Goal: Task Accomplishment & Management: Use online tool/utility

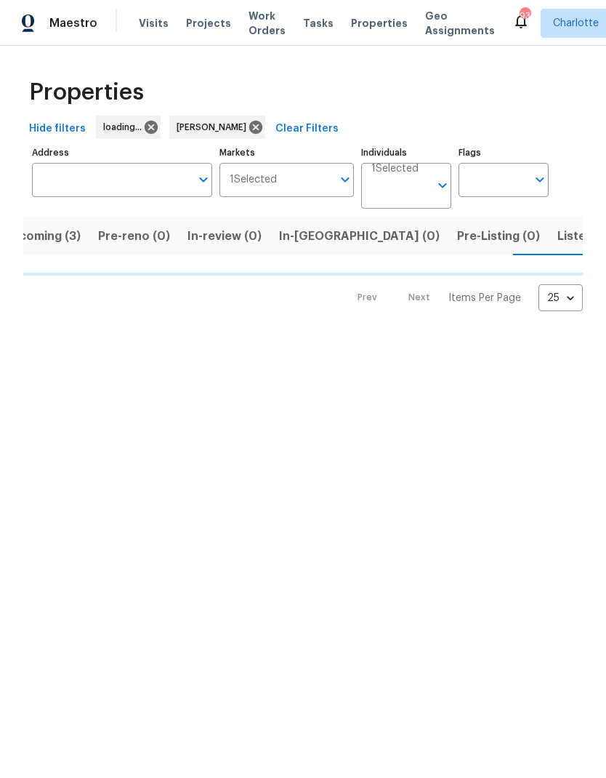
scroll to position [0, 31]
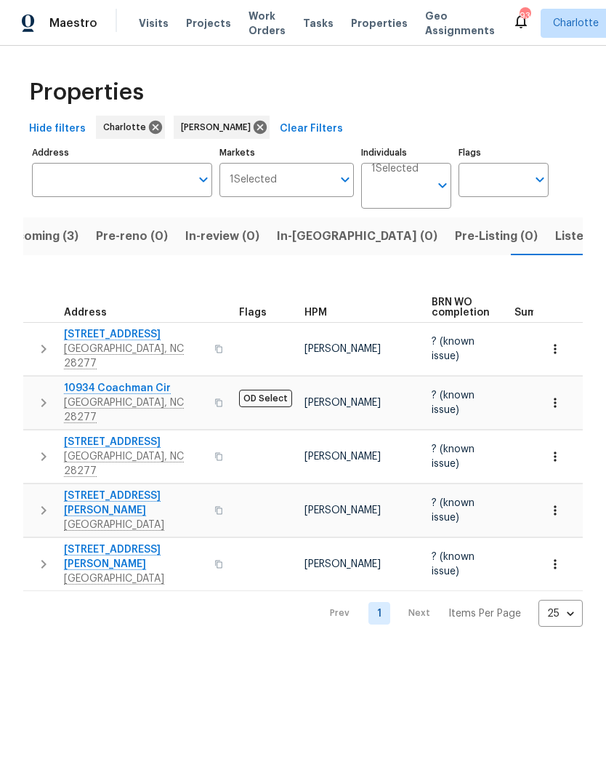
click at [48, 240] on span "Upcoming (3)" at bounding box center [40, 236] width 78 height 20
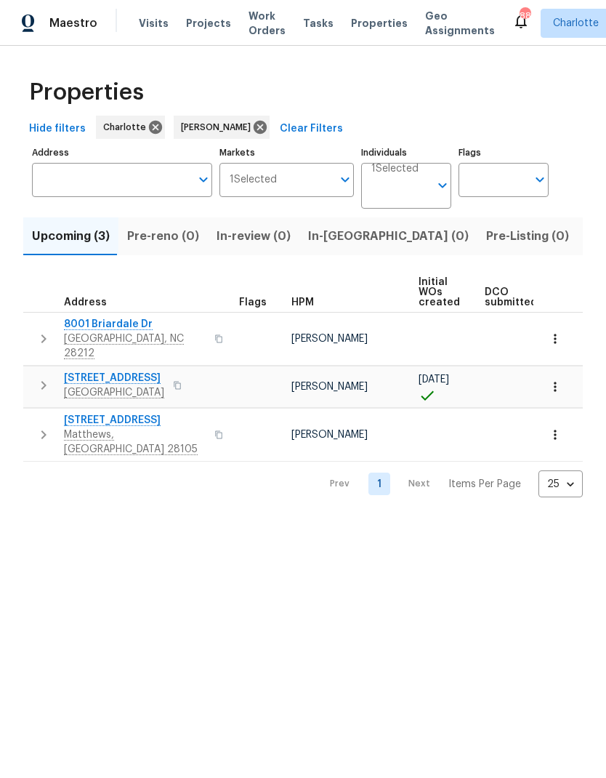
click at [587, 245] on span "Listed (29)" at bounding box center [618, 236] width 63 height 20
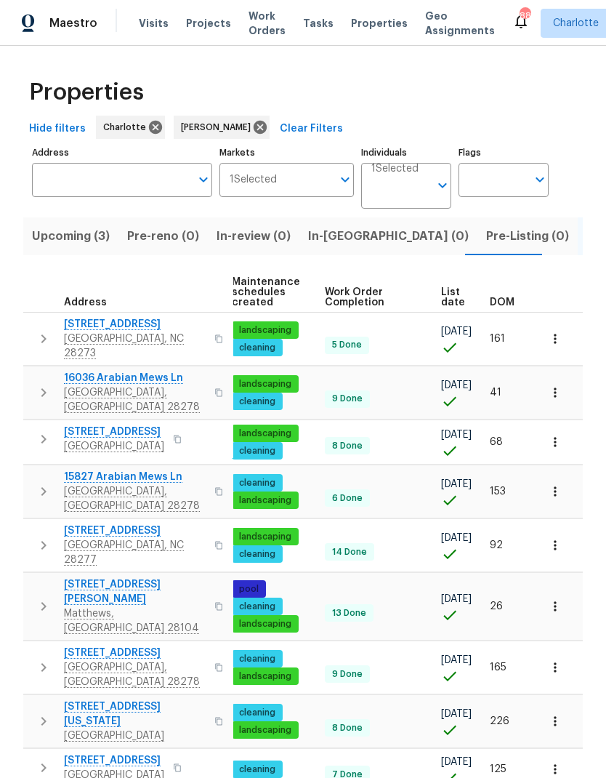
scroll to position [0, 212]
click at [501, 302] on span "DOM" at bounding box center [502, 302] width 25 height 10
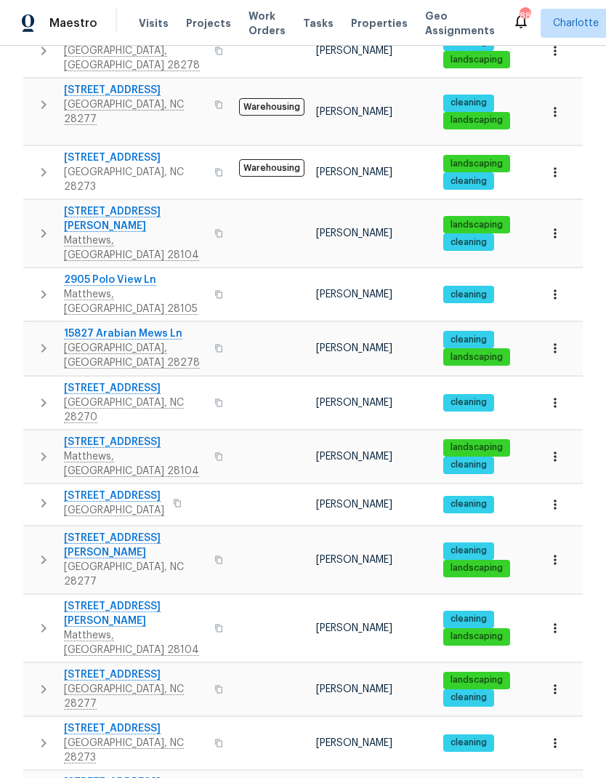
scroll to position [627, 0]
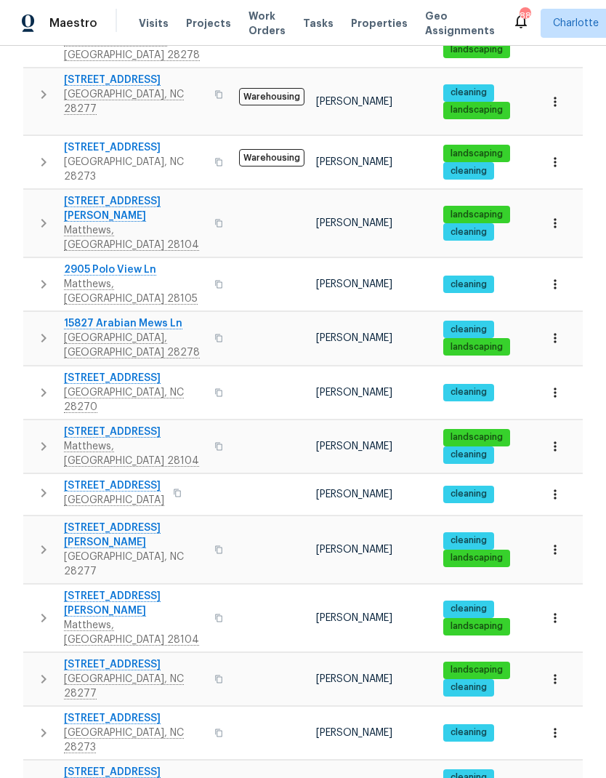
click at [36, 609] on icon "button" at bounding box center [43, 617] width 17 height 17
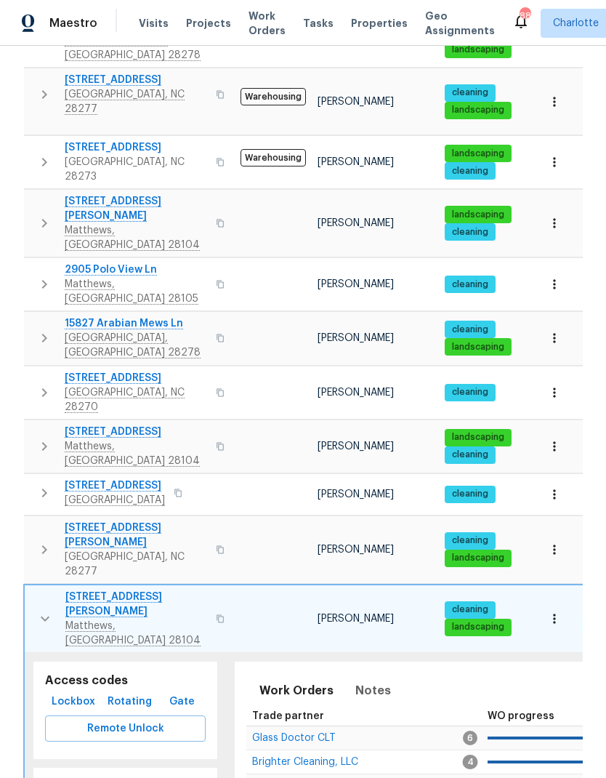
click at [398, 661] on div "Work Orders Notes Seen today Trade partner WO progress Budget Start Finish Glas…" at bounding box center [528, 773] width 587 height 225
click at [364, 673] on button "Notes" at bounding box center [373, 690] width 53 height 35
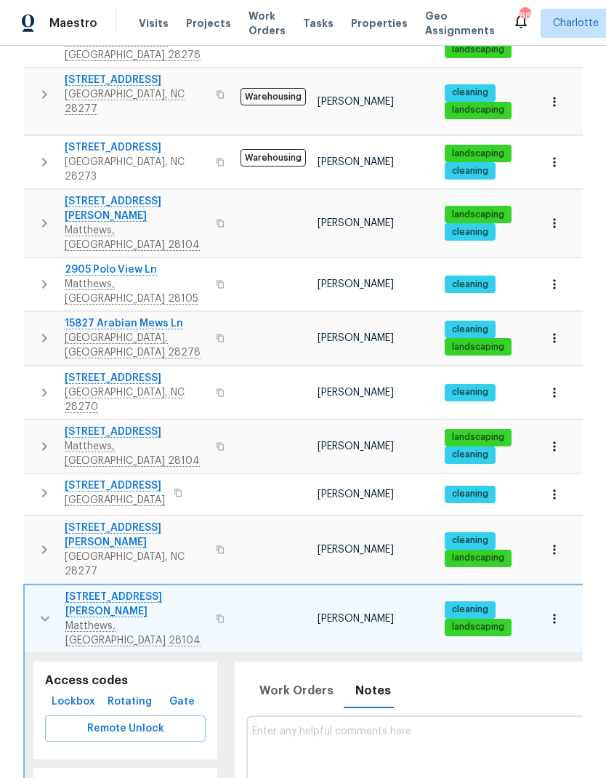
click at [38, 610] on icon "button" at bounding box center [44, 618] width 17 height 17
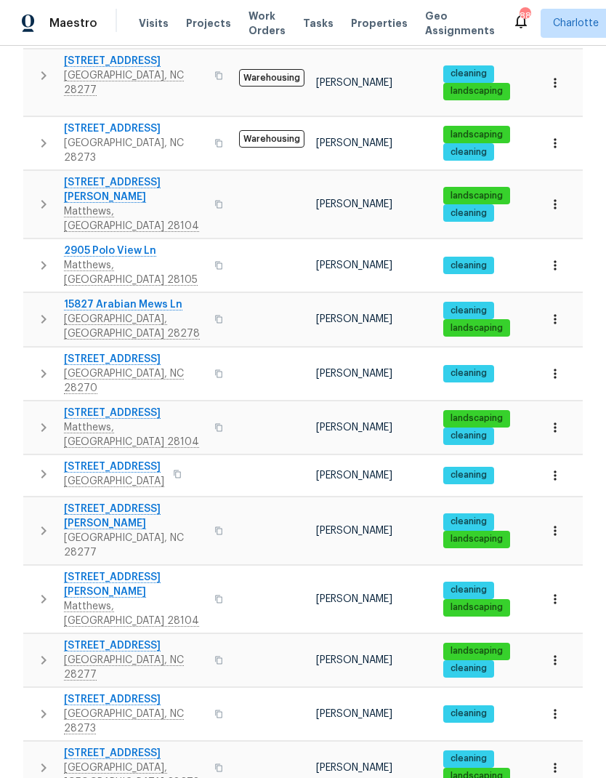
scroll to position [645, 0]
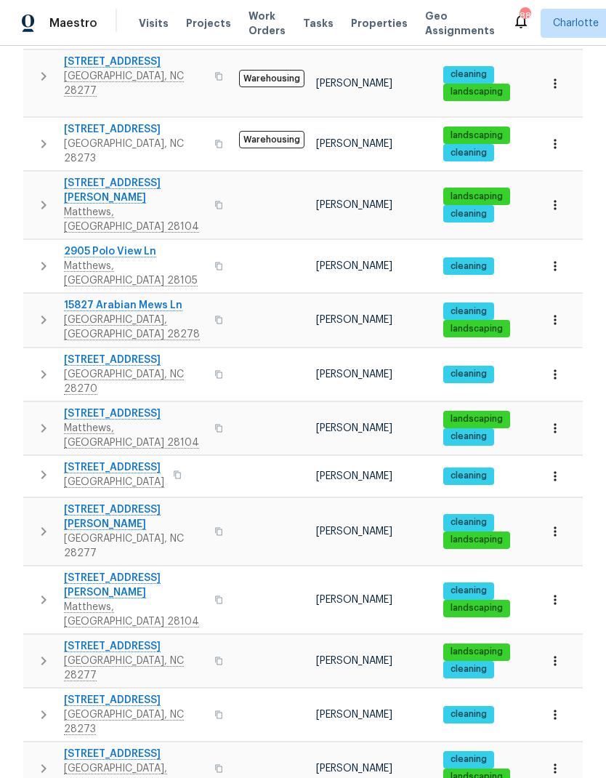
click at [31, 747] on button "button" at bounding box center [43, 769] width 29 height 44
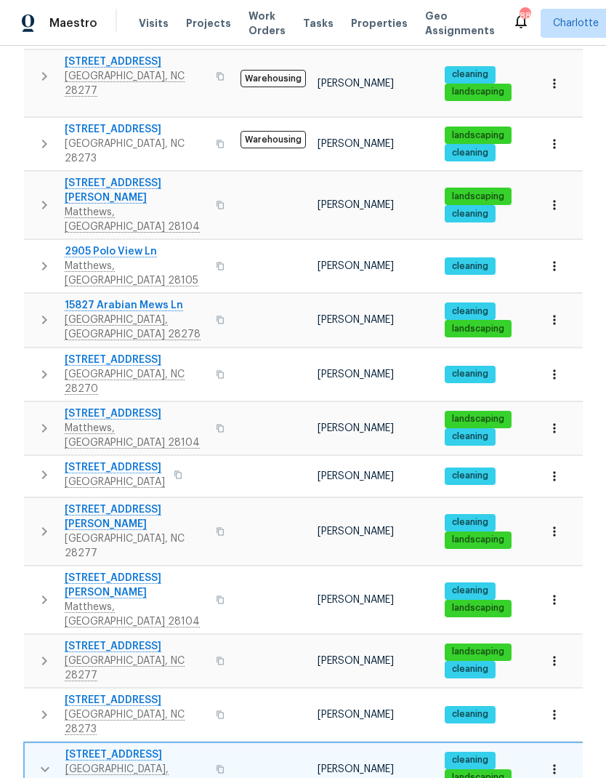
click at [36, 760] on icon "button" at bounding box center [44, 768] width 17 height 17
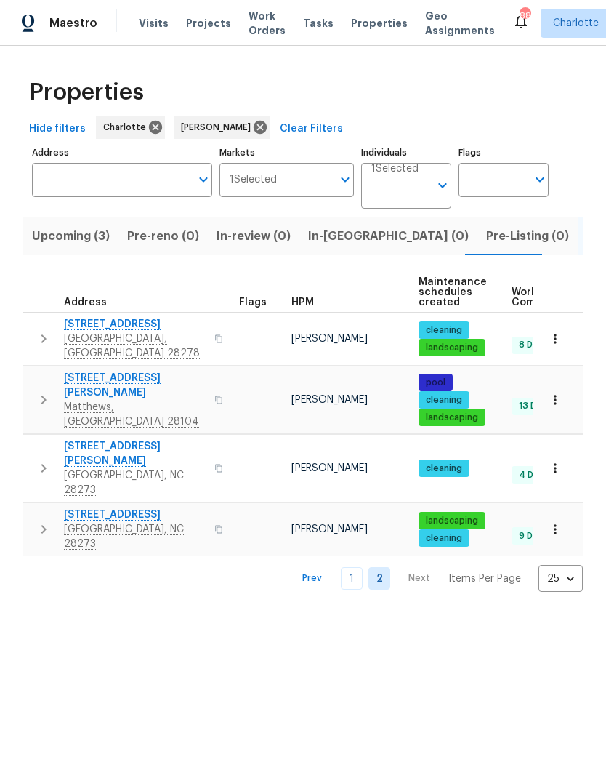
click at [31, 376] on button "button" at bounding box center [43, 400] width 29 height 58
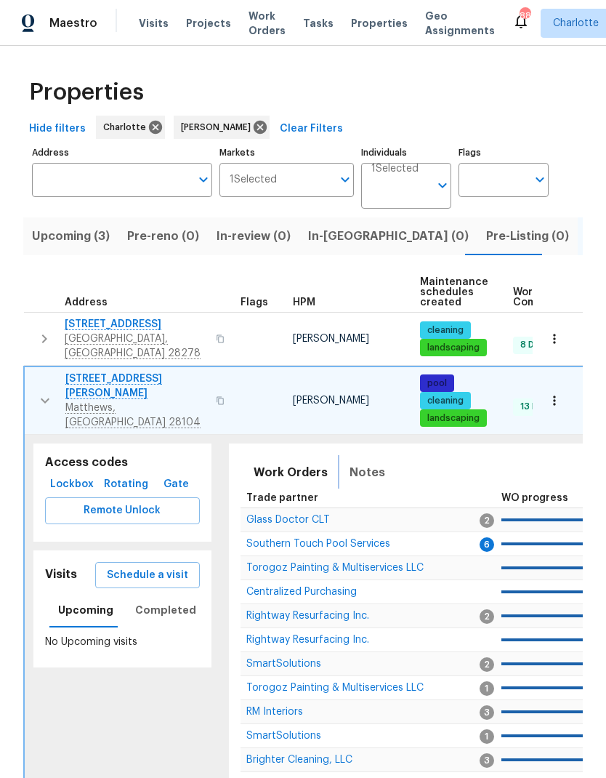
click at [360, 464] on span "Notes" at bounding box center [368, 472] width 36 height 20
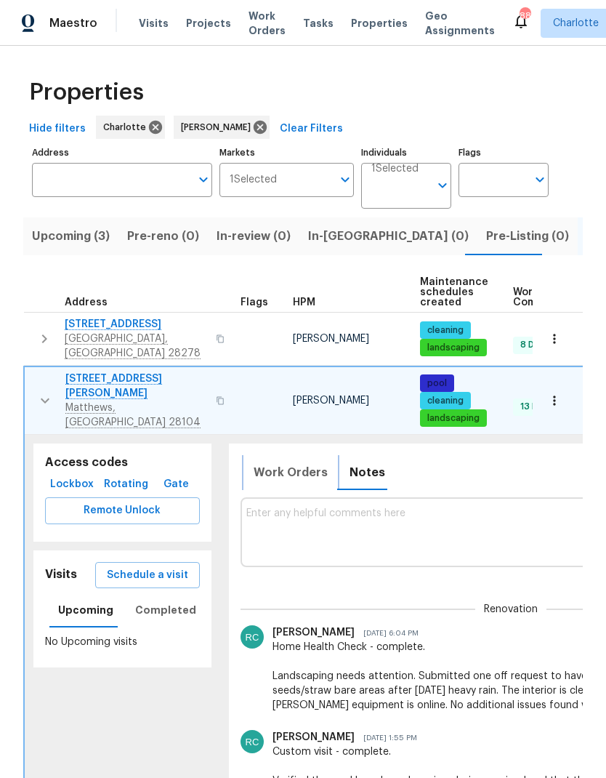
click at [300, 462] on span "Work Orders" at bounding box center [291, 472] width 74 height 20
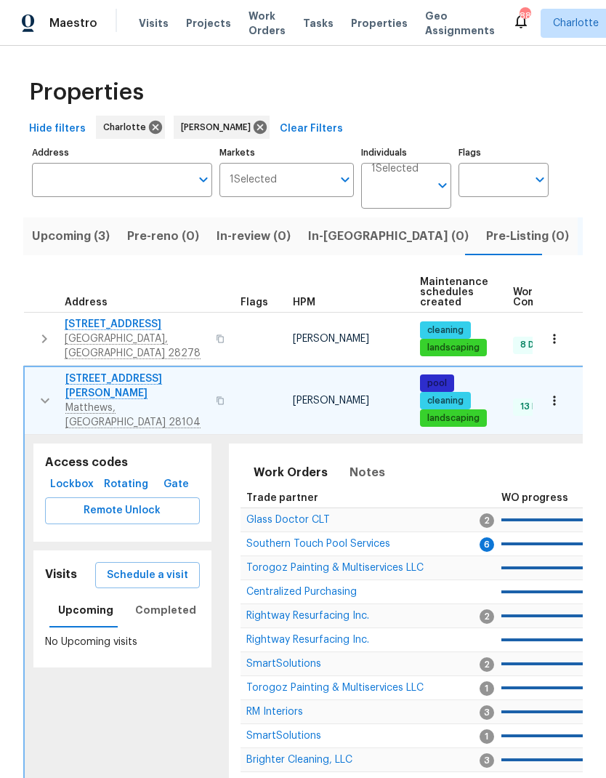
click at [367, 539] on span "Southern Touch Pool Services" at bounding box center [318, 544] width 144 height 10
click at [46, 391] on button "button" at bounding box center [45, 400] width 29 height 58
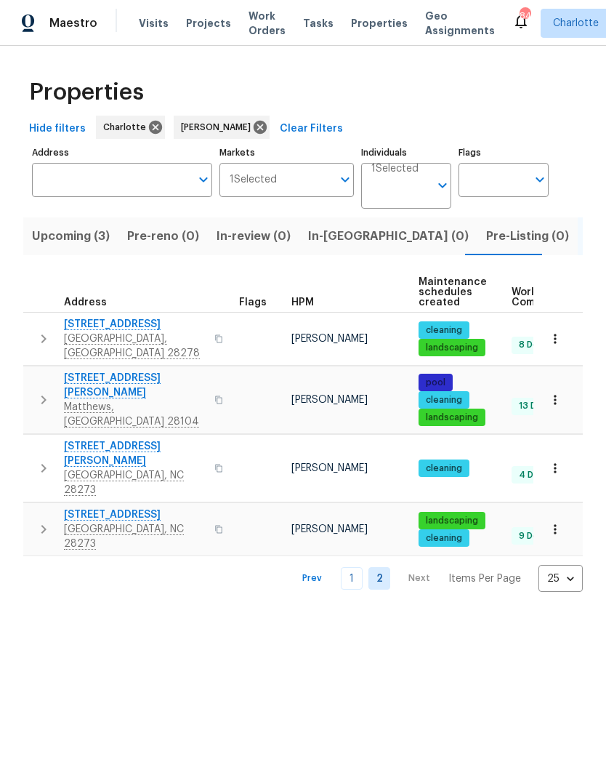
click at [362, 567] on link "1" at bounding box center [352, 578] width 22 height 23
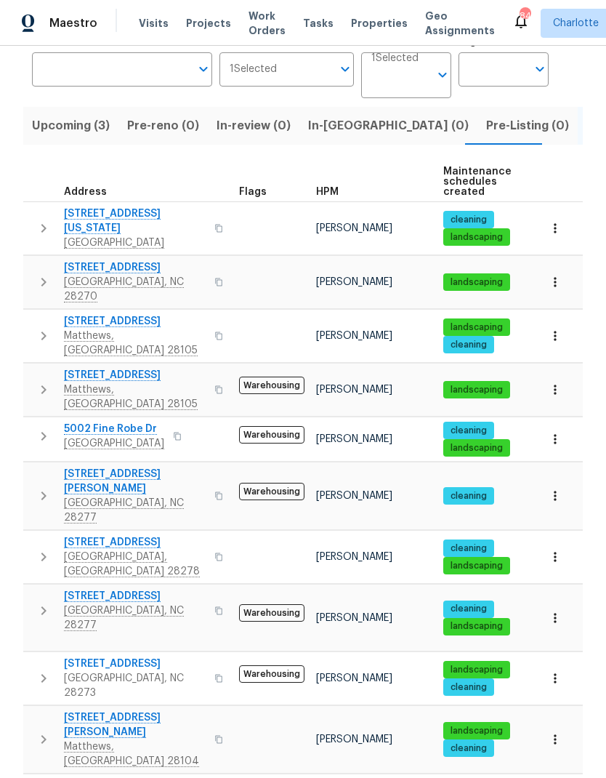
scroll to position [113, 0]
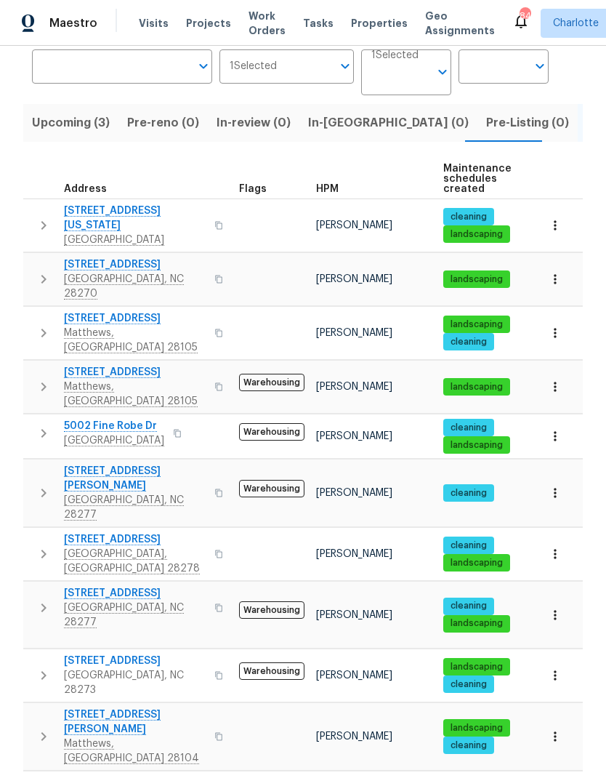
click at [42, 275] on icon "button" at bounding box center [43, 279] width 5 height 9
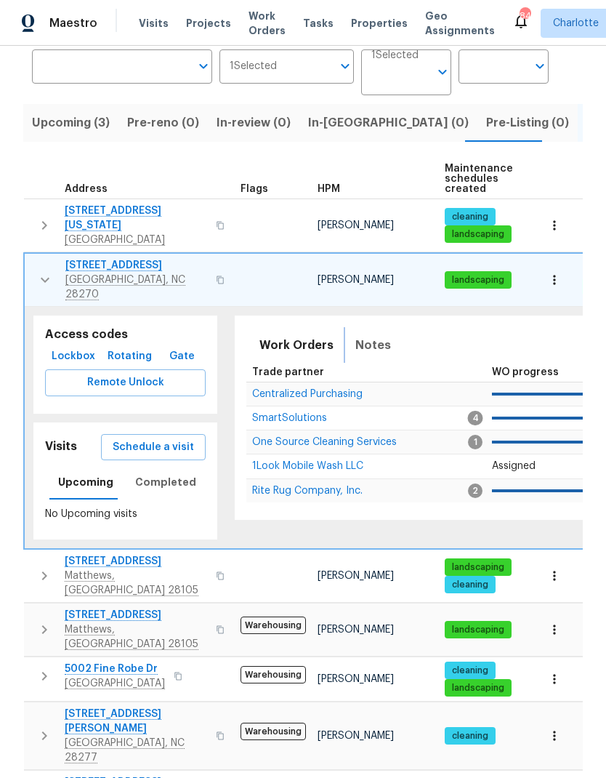
click at [367, 335] on span "Notes" at bounding box center [373, 345] width 36 height 20
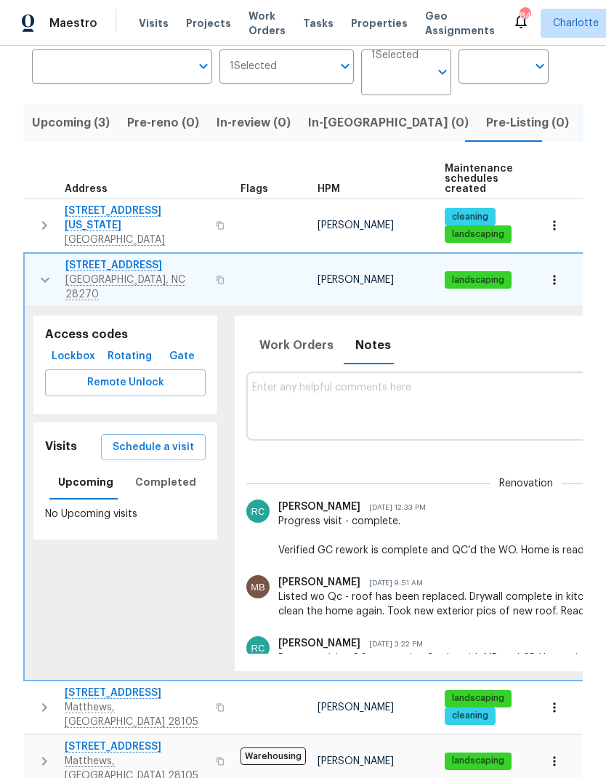
click at [52, 271] on icon "button" at bounding box center [44, 279] width 17 height 17
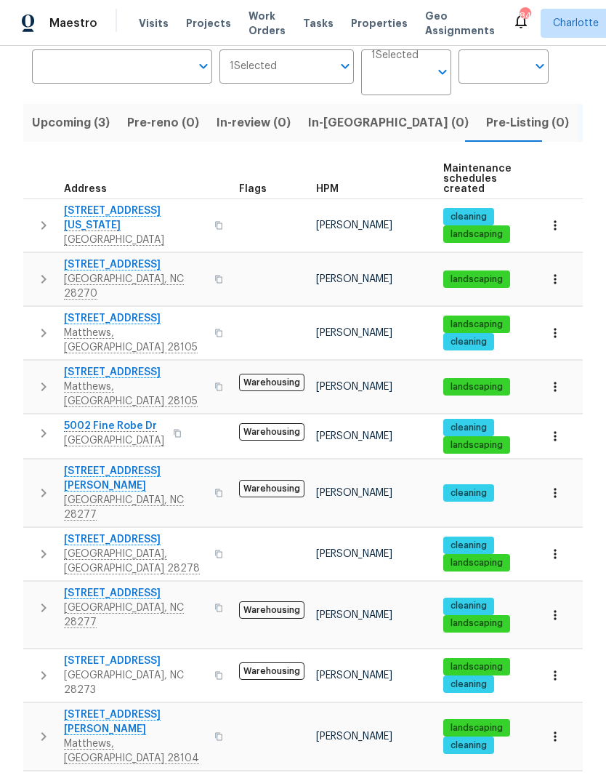
click at [47, 222] on icon "button" at bounding box center [43, 225] width 17 height 17
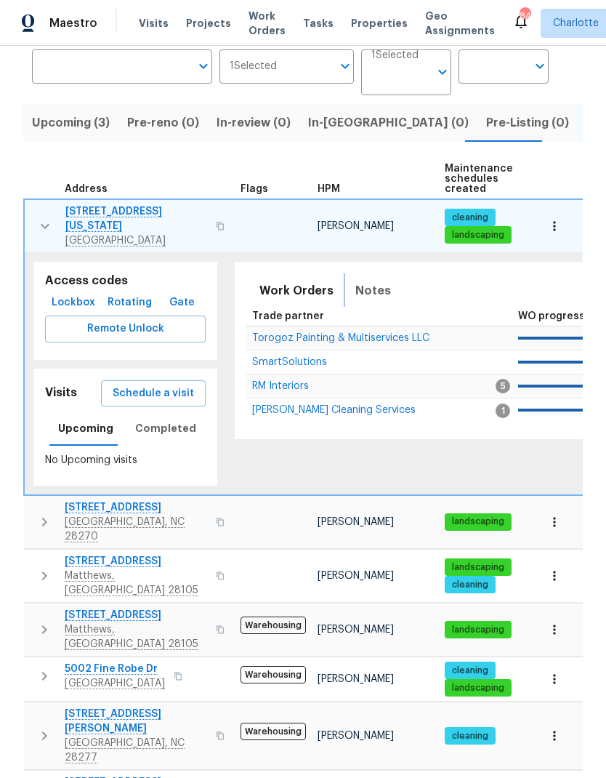
click at [373, 291] on span "Notes" at bounding box center [373, 291] width 36 height 20
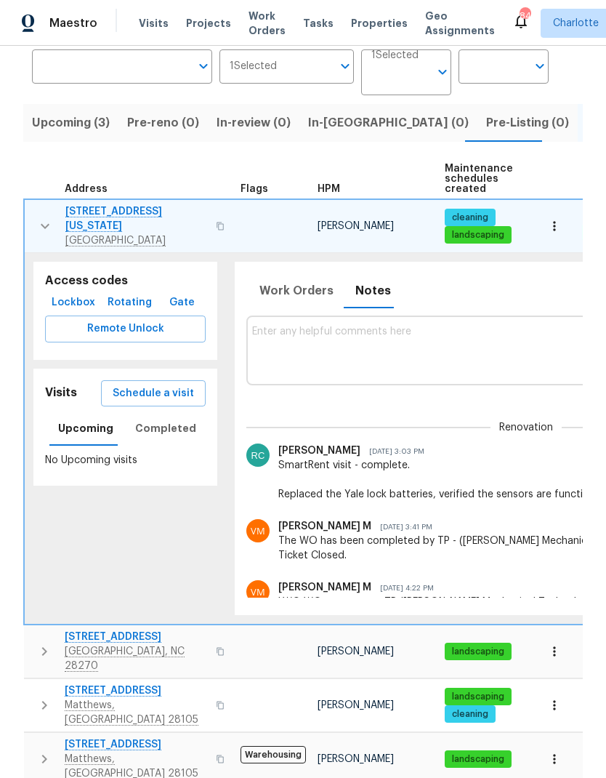
click at [45, 219] on icon "button" at bounding box center [44, 225] width 17 height 17
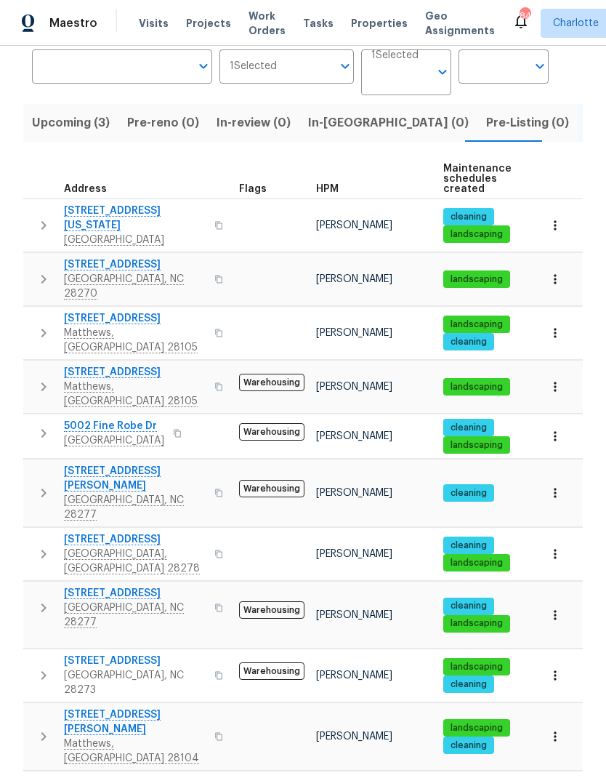
click at [50, 425] on icon "button" at bounding box center [43, 433] width 17 height 17
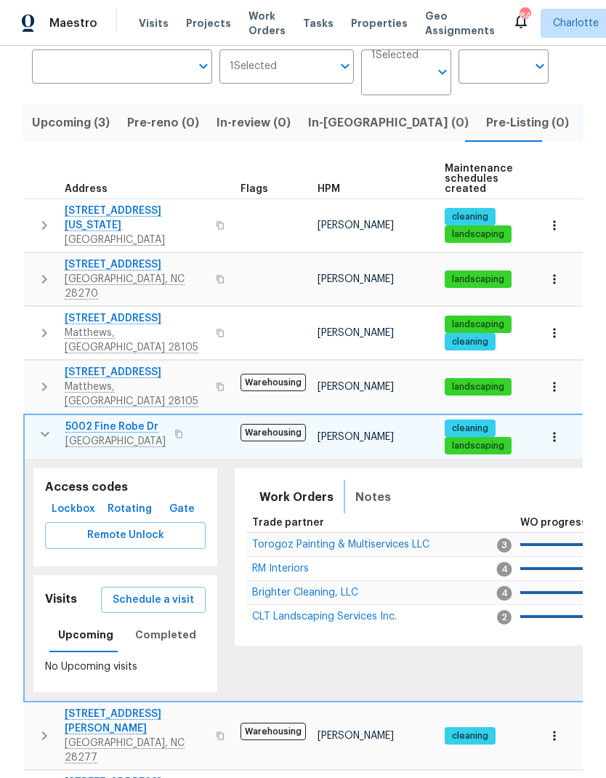
click at [377, 487] on span "Notes" at bounding box center [373, 497] width 36 height 20
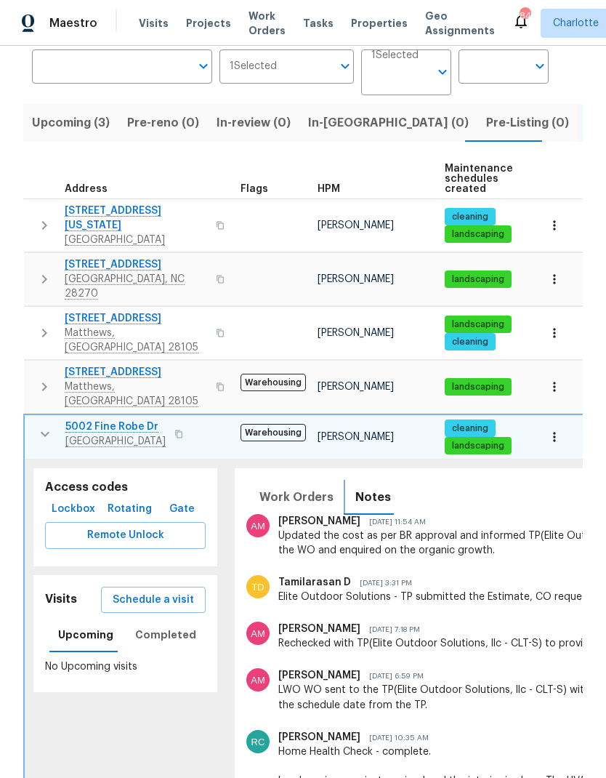
scroll to position [188, 0]
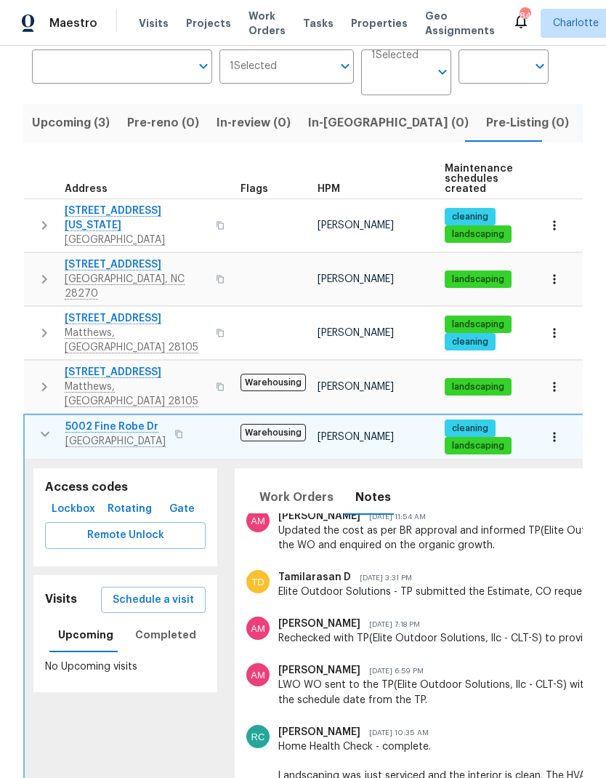
click at [47, 425] on icon "button" at bounding box center [44, 433] width 17 height 17
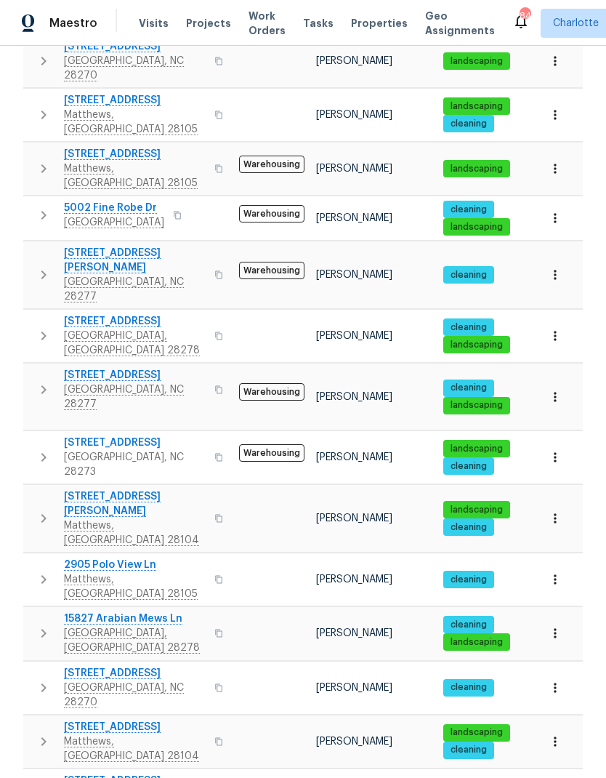
scroll to position [335, 0]
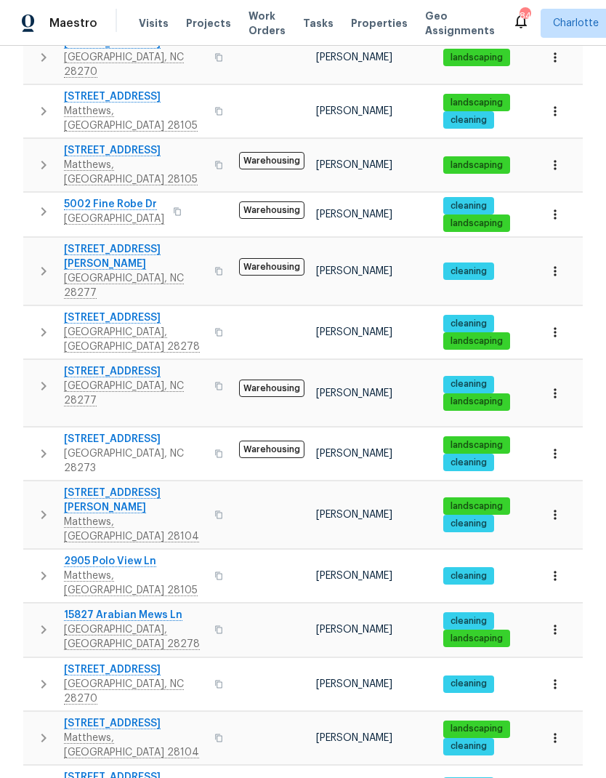
click at [47, 506] on icon "button" at bounding box center [43, 514] width 17 height 17
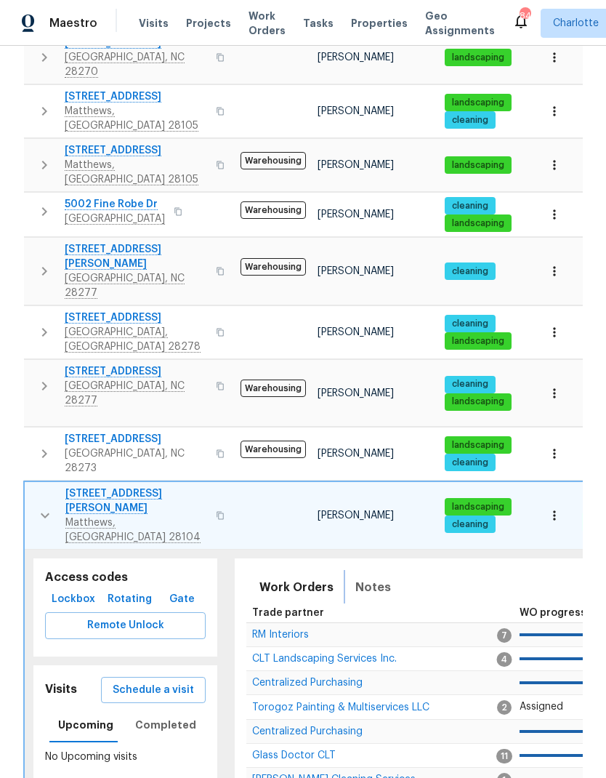
click at [372, 577] on span "Notes" at bounding box center [373, 587] width 36 height 20
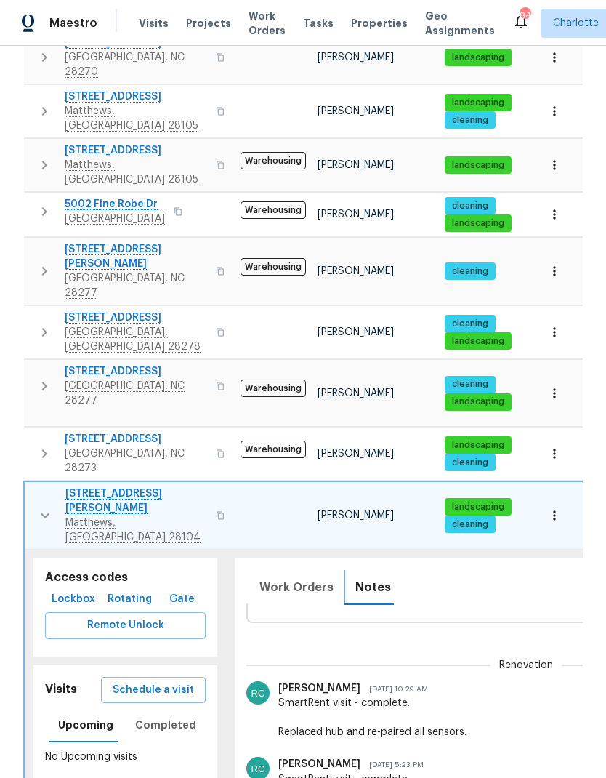
scroll to position [56, 0]
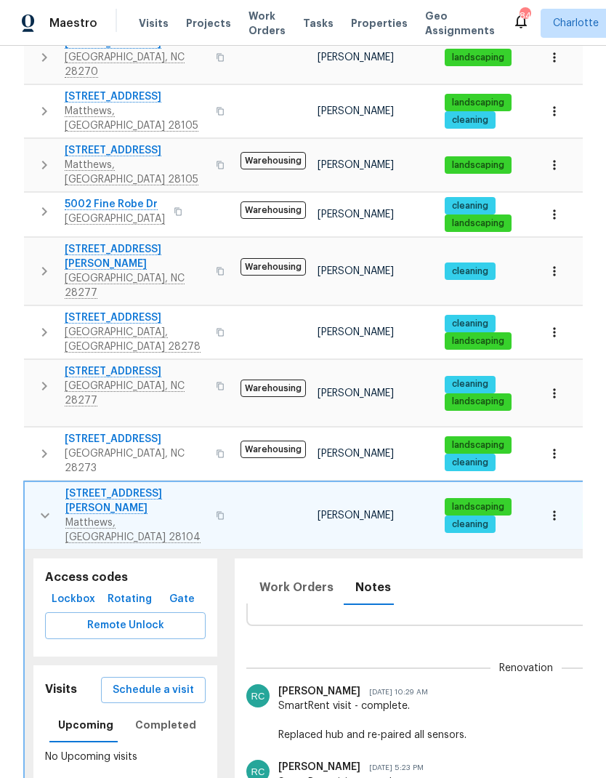
click at [39, 486] on button "button" at bounding box center [45, 515] width 29 height 58
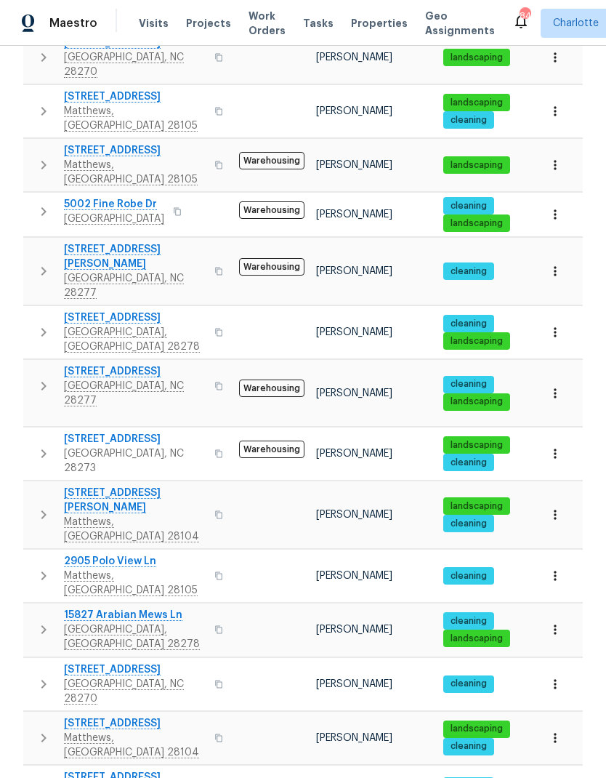
click at [55, 554] on button "button" at bounding box center [43, 576] width 29 height 44
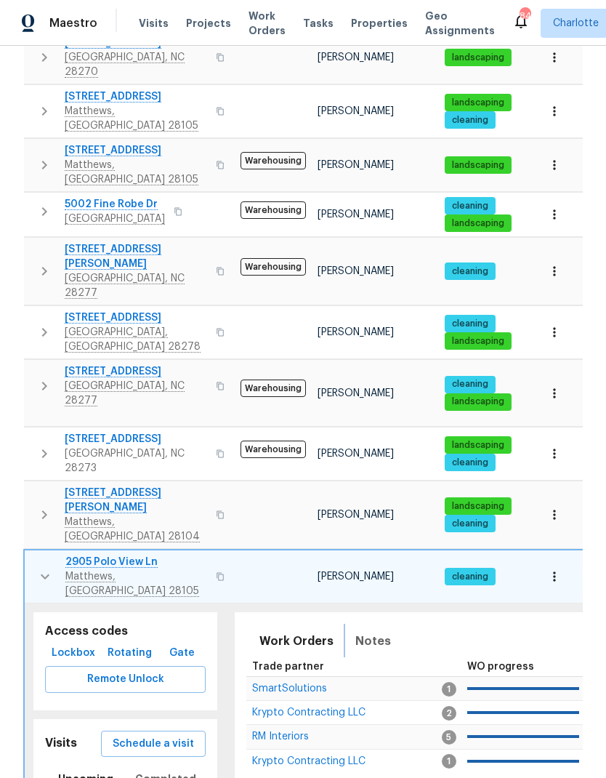
click at [368, 631] on span "Notes" at bounding box center [373, 641] width 36 height 20
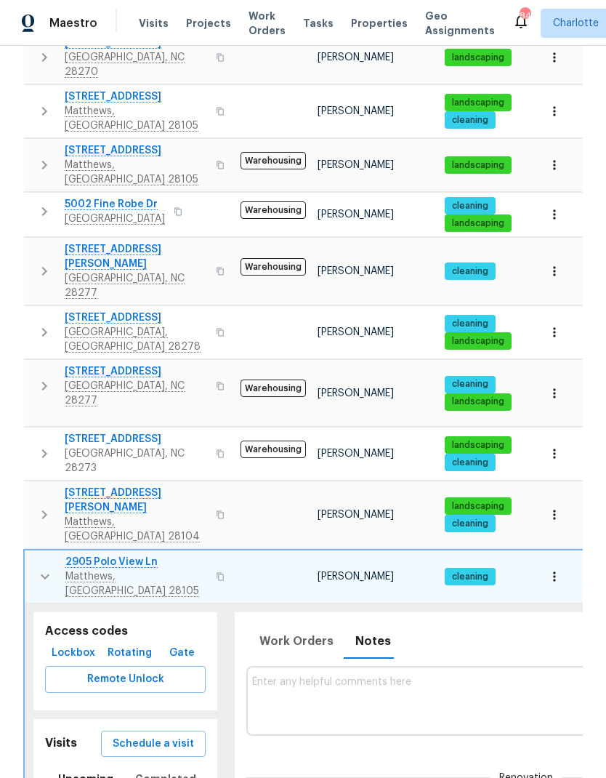
click at [52, 568] on icon "button" at bounding box center [44, 576] width 17 height 17
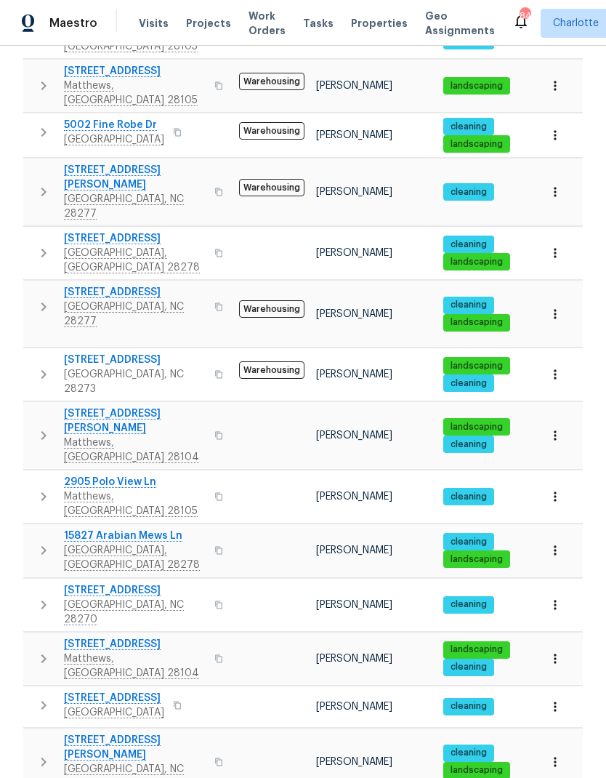
scroll to position [422, 0]
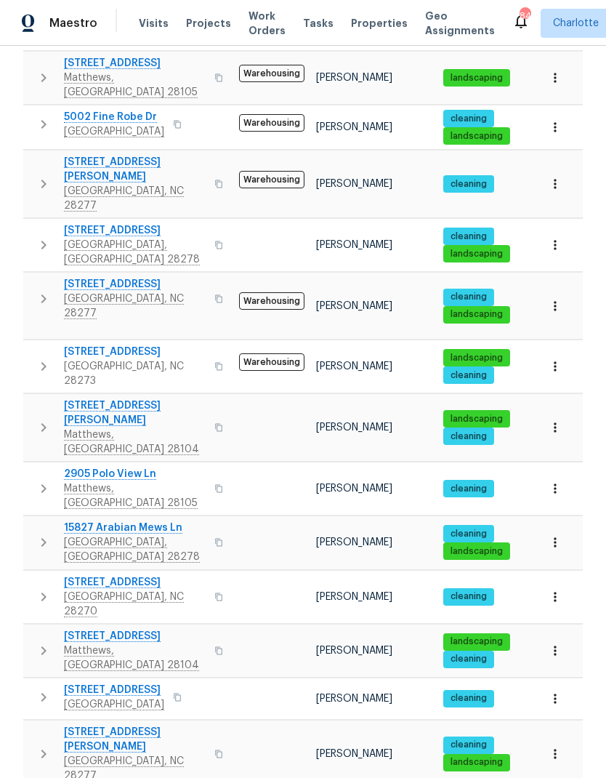
click at [47, 642] on icon "button" at bounding box center [43, 650] width 17 height 17
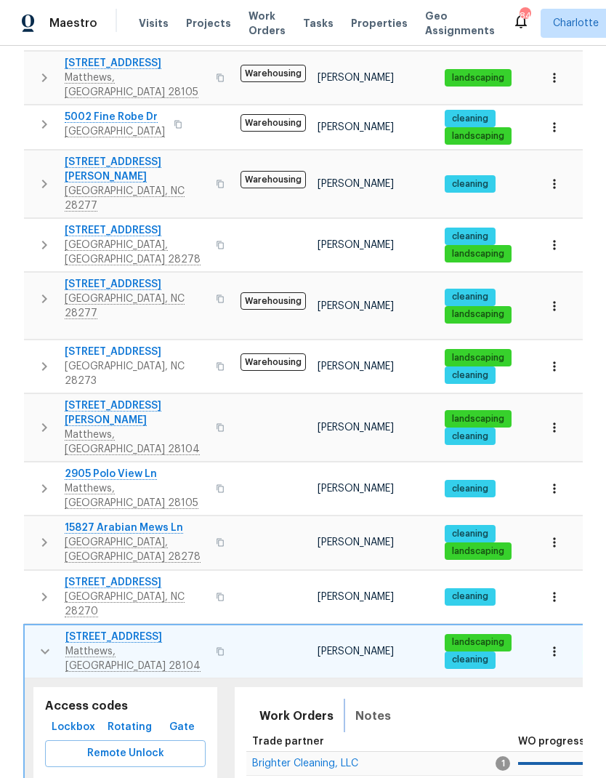
click at [371, 706] on span "Notes" at bounding box center [373, 716] width 36 height 20
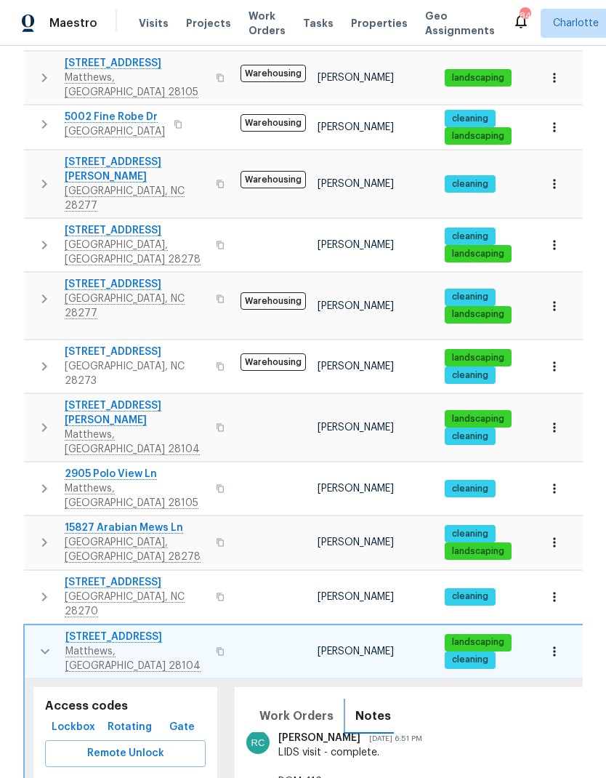
scroll to position [0, 0]
click at [42, 629] on button "button" at bounding box center [45, 651] width 29 height 44
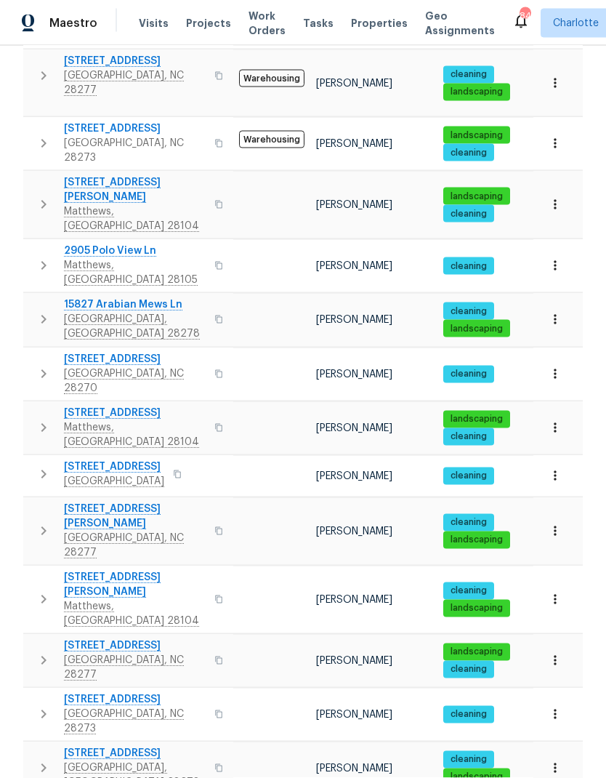
scroll to position [58, 0]
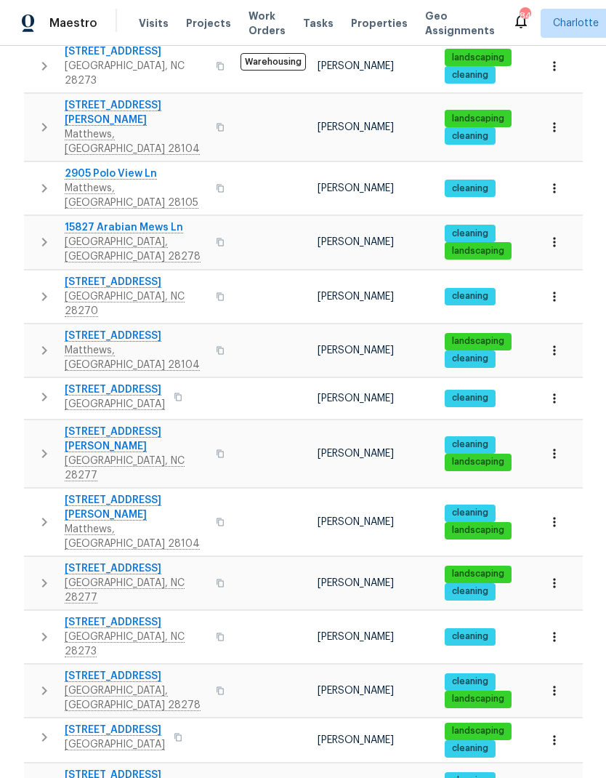
scroll to position [736, 0]
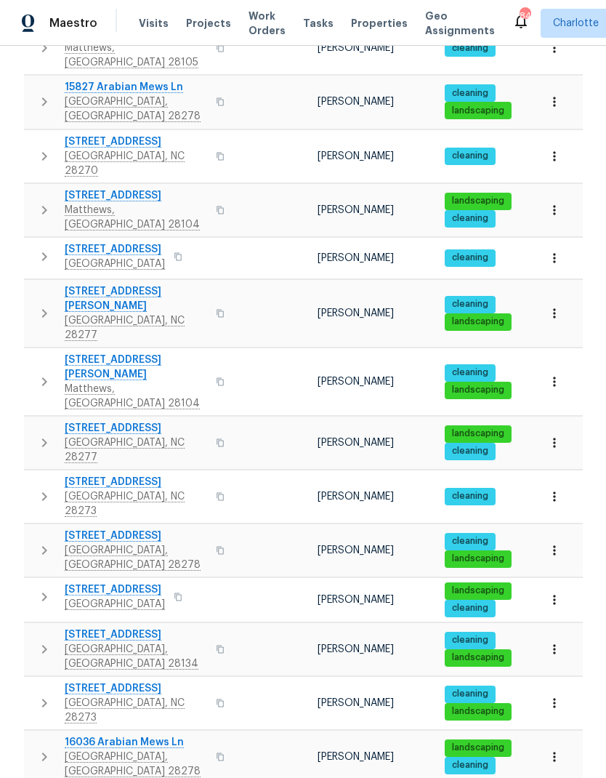
scroll to position [864, 0]
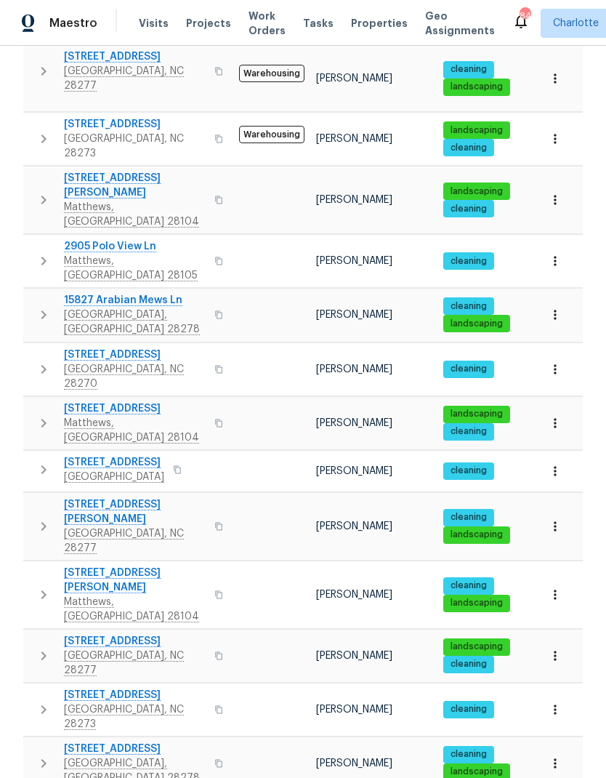
scroll to position [645, 0]
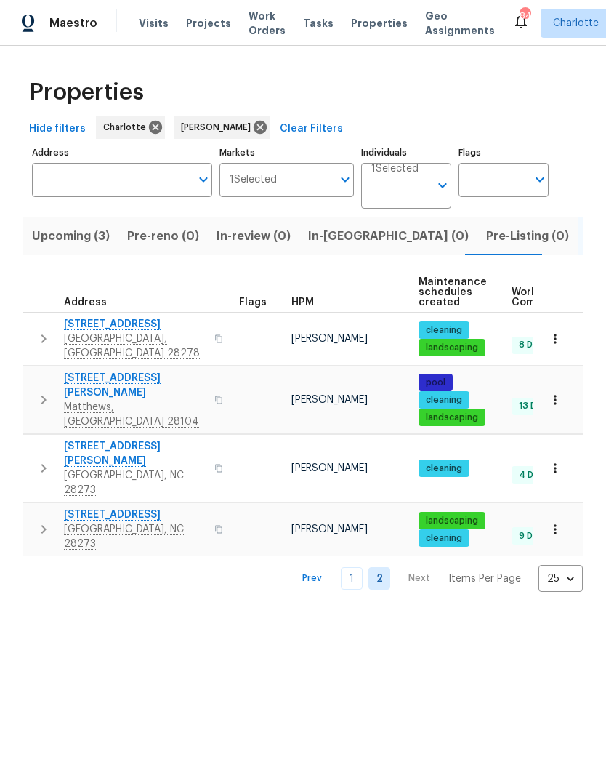
click at [50, 391] on icon "button" at bounding box center [43, 399] width 17 height 17
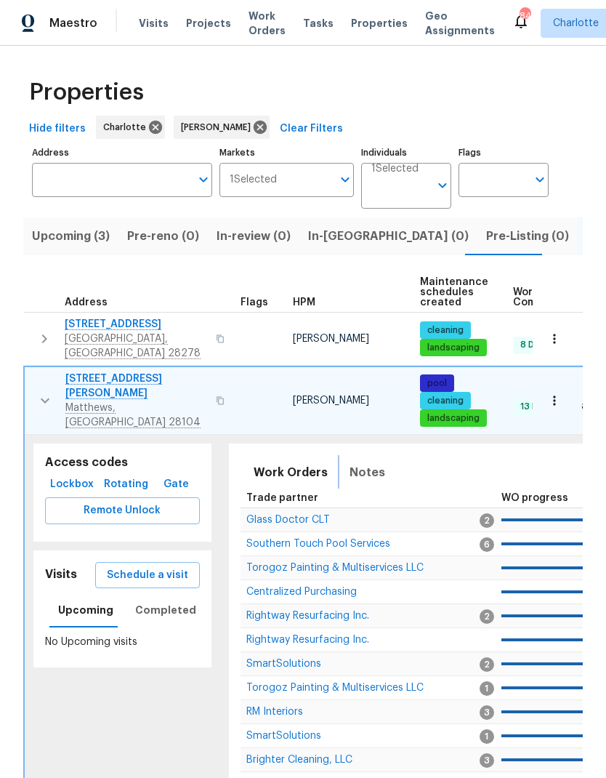
click at [371, 462] on span "Notes" at bounding box center [368, 472] width 36 height 20
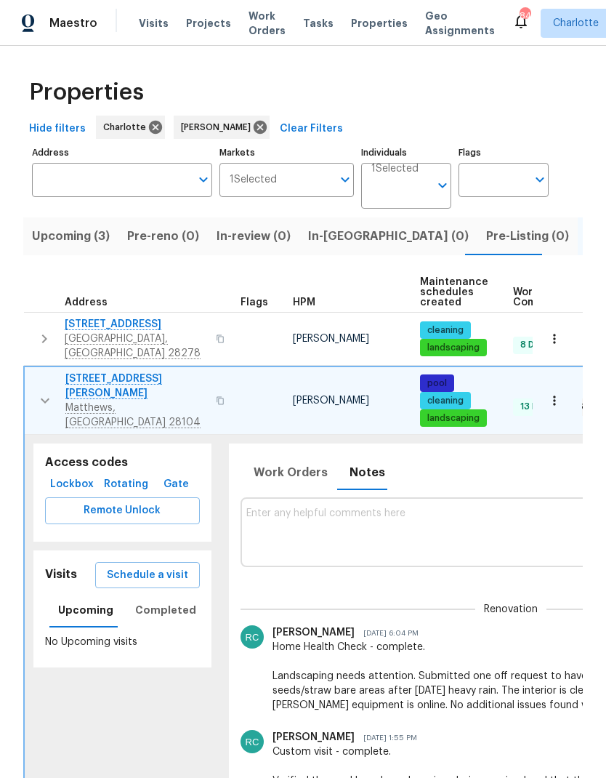
click at [58, 376] on button "button" at bounding box center [45, 400] width 29 height 58
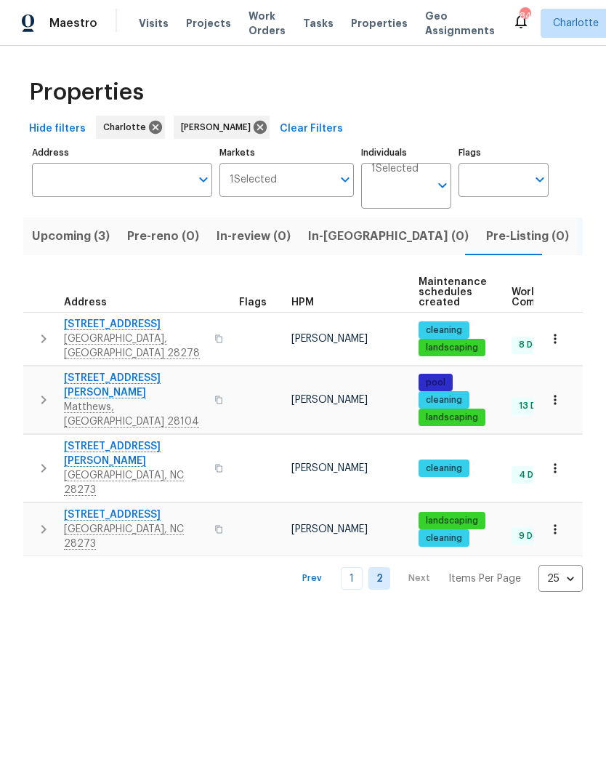
click at [339, 231] on span "In-reno (0)" at bounding box center [388, 236] width 161 height 20
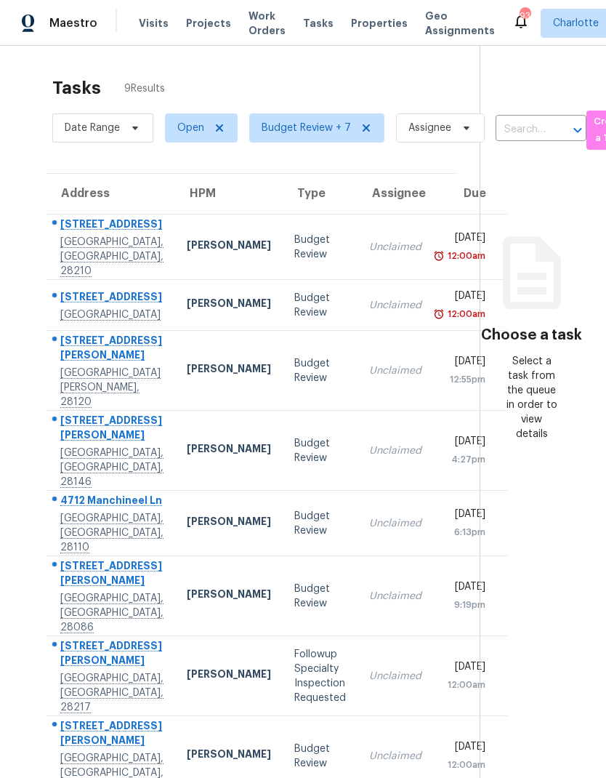
click at [75, 217] on div "[STREET_ADDRESS]" at bounding box center [111, 226] width 103 height 18
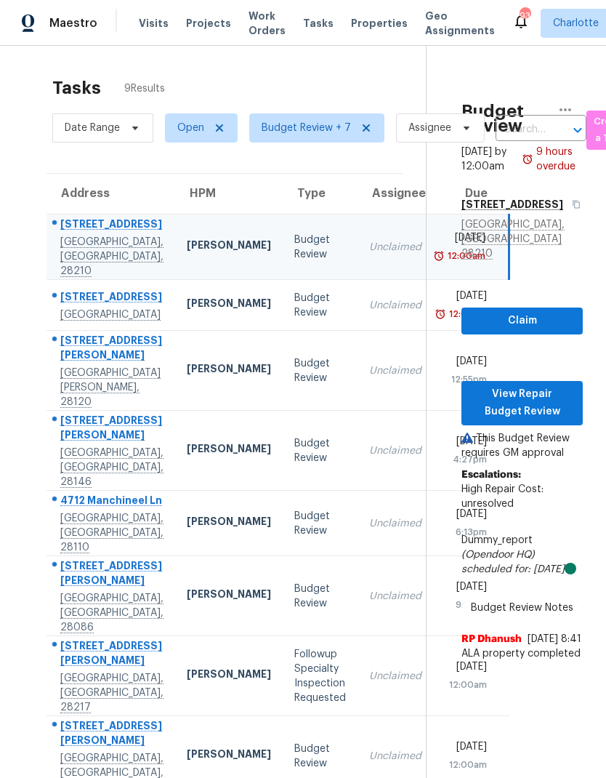
click at [65, 289] on div "3319 Kendale Ave NW" at bounding box center [111, 298] width 103 height 18
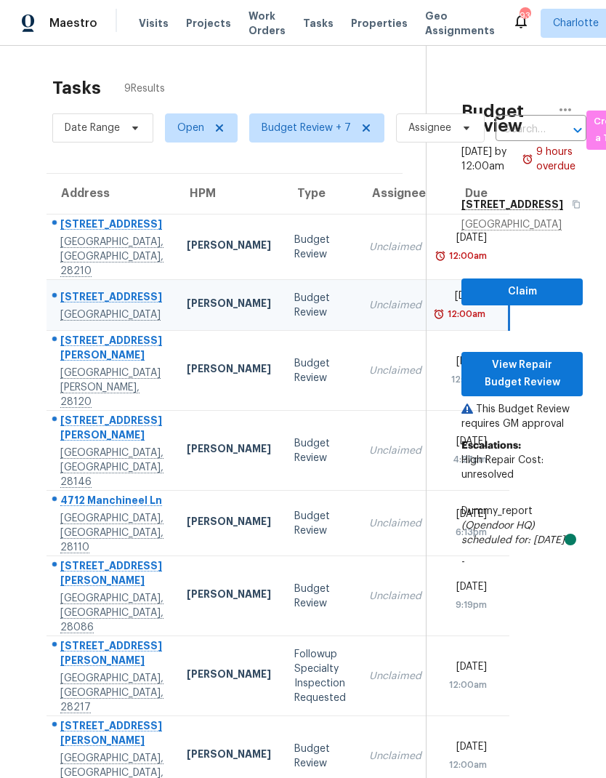
click at [69, 337] on div "112 Abel Peterson Dr" at bounding box center [111, 349] width 103 height 33
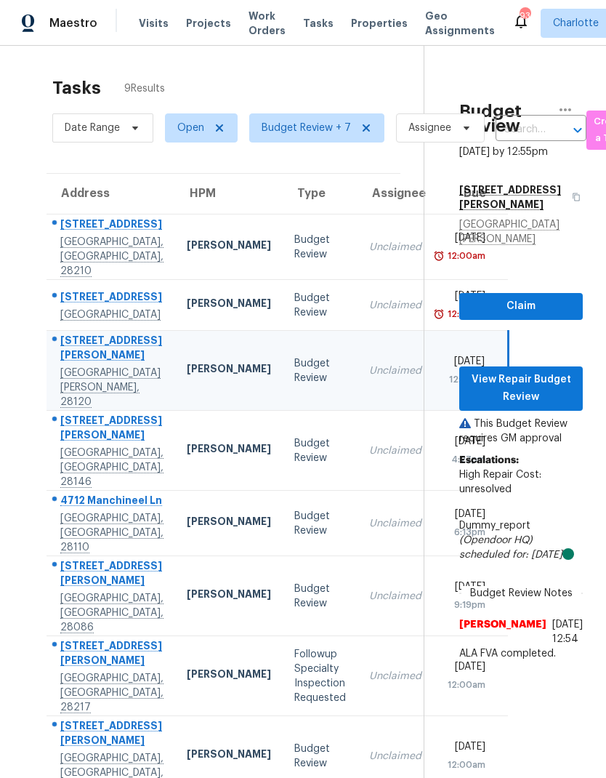
click at [68, 417] on div "121 Coley Rd" at bounding box center [111, 429] width 103 height 33
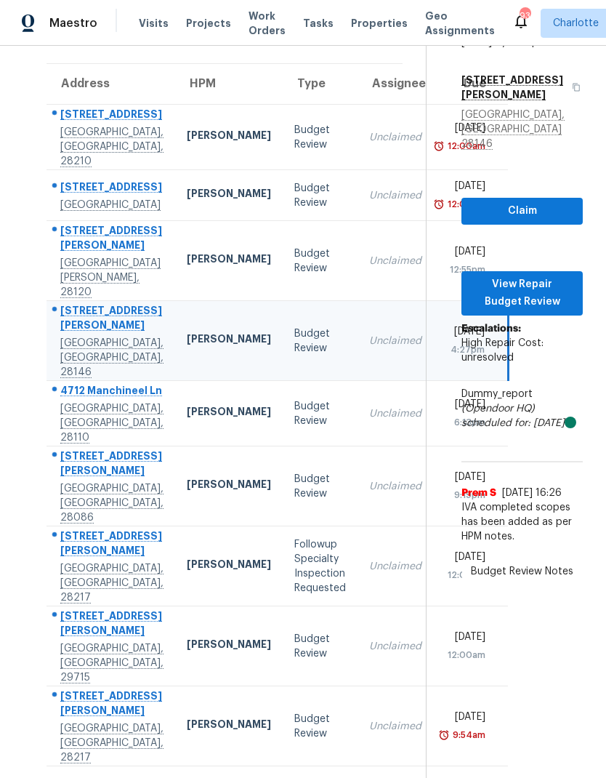
scroll to position [110, 0]
click at [63, 392] on div "4712 Manchineel Ln" at bounding box center [111, 392] width 103 height 18
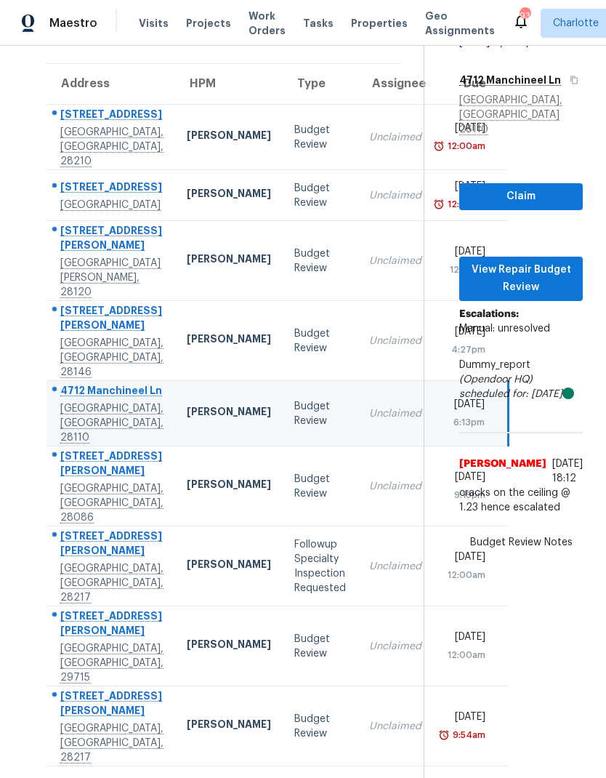
click at [68, 545] on div "3338 Sargeant Dr" at bounding box center [111, 544] width 103 height 33
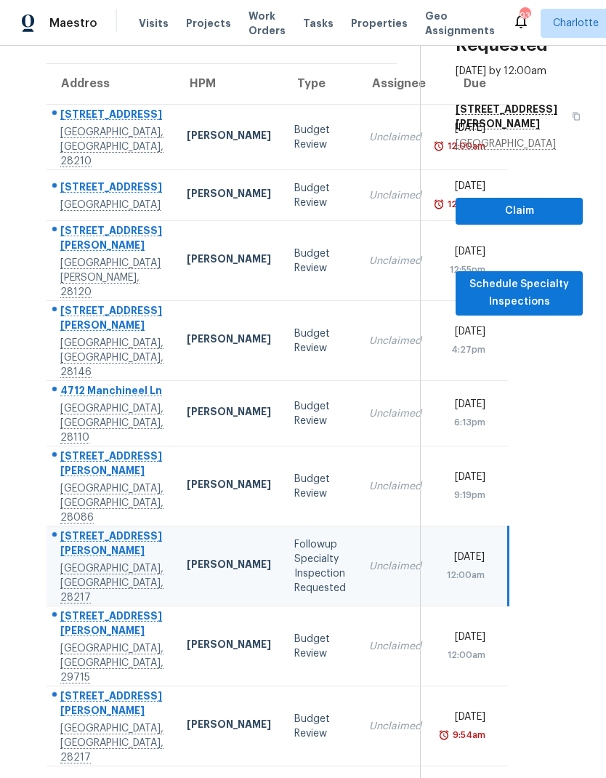
scroll to position [124, 0]
click at [70, 626] on div "105 Lyman Oak Ct" at bounding box center [111, 624] width 103 height 33
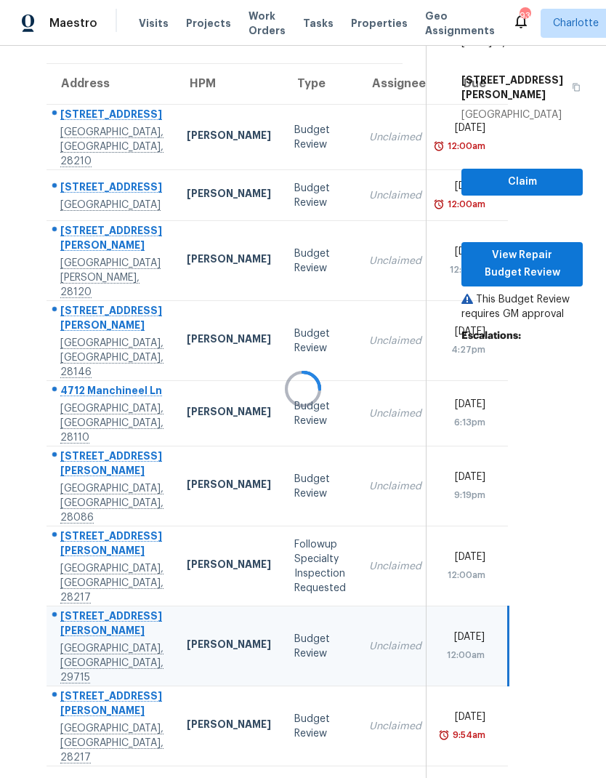
scroll to position [110, 0]
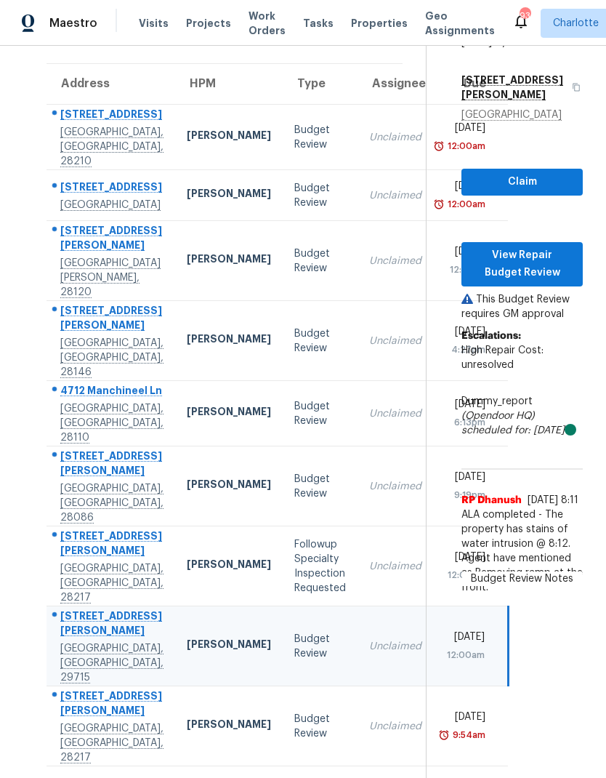
click at [68, 707] on div "3338 Sargeant Dr" at bounding box center [111, 704] width 103 height 33
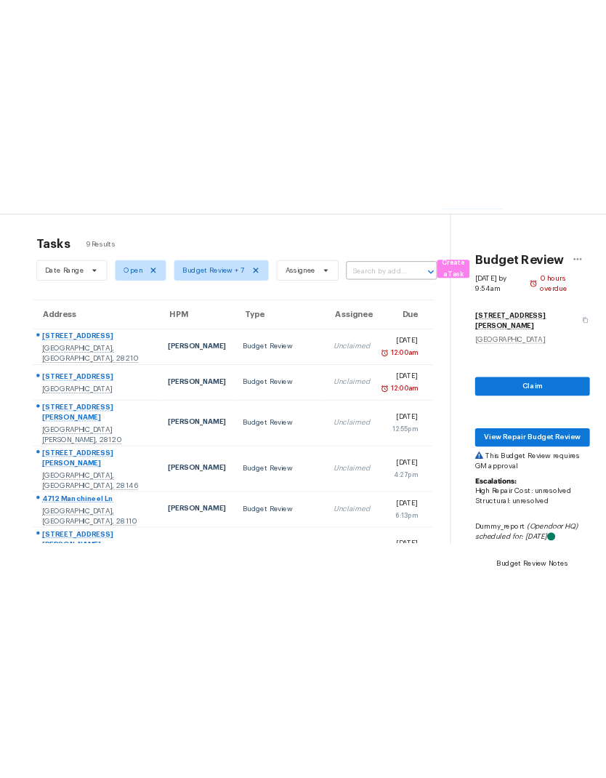
scroll to position [0, 0]
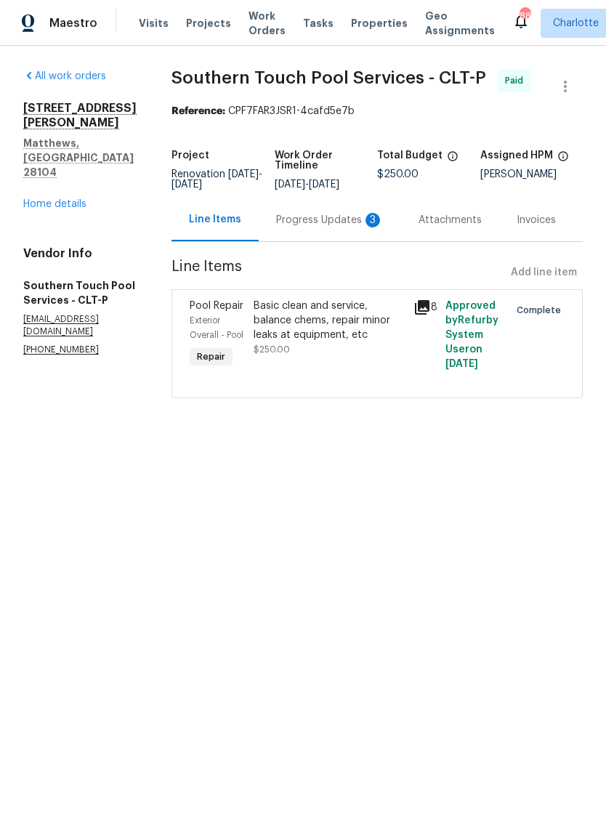
click at [358, 224] on div "Progress Updates 3" at bounding box center [330, 220] width 108 height 15
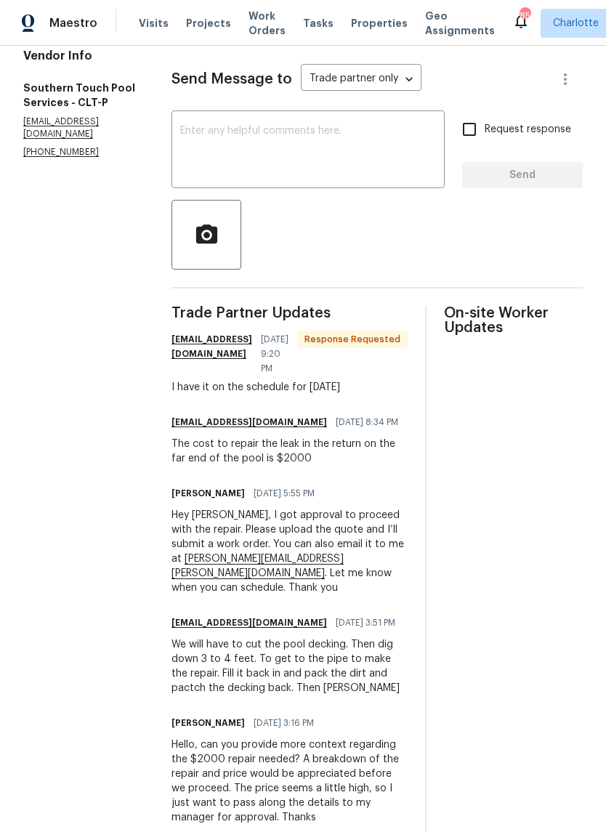
scroll to position [225, 0]
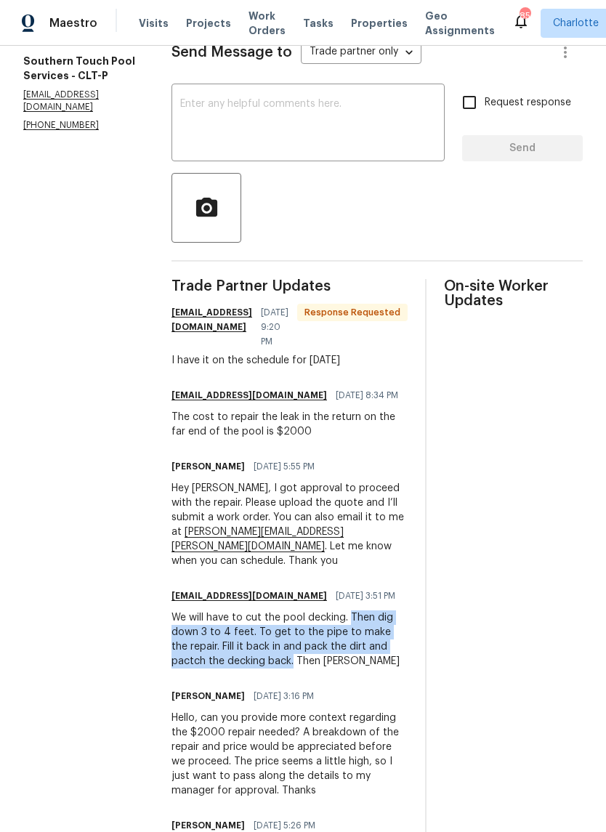
copy div "Then dig down 3 to 4 feet. To get to the pipe to make the repair. Fill it back …"
click at [129, 591] on section "All work orders [STREET_ADDRESS][PERSON_NAME][PERSON_NAME] Home details Vendor …" at bounding box center [79, 641] width 113 height 1595
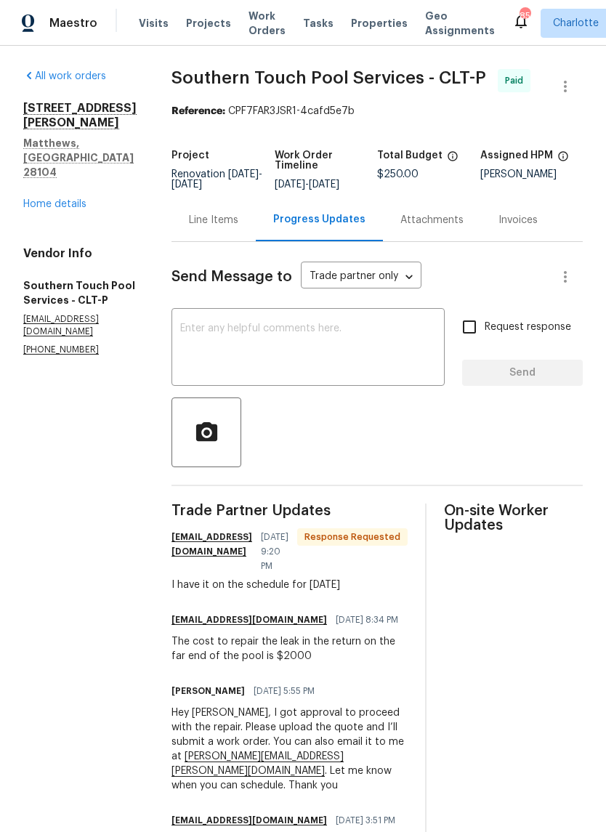
scroll to position [0, 0]
click at [230, 225] on div "Line Items" at bounding box center [213, 220] width 49 height 15
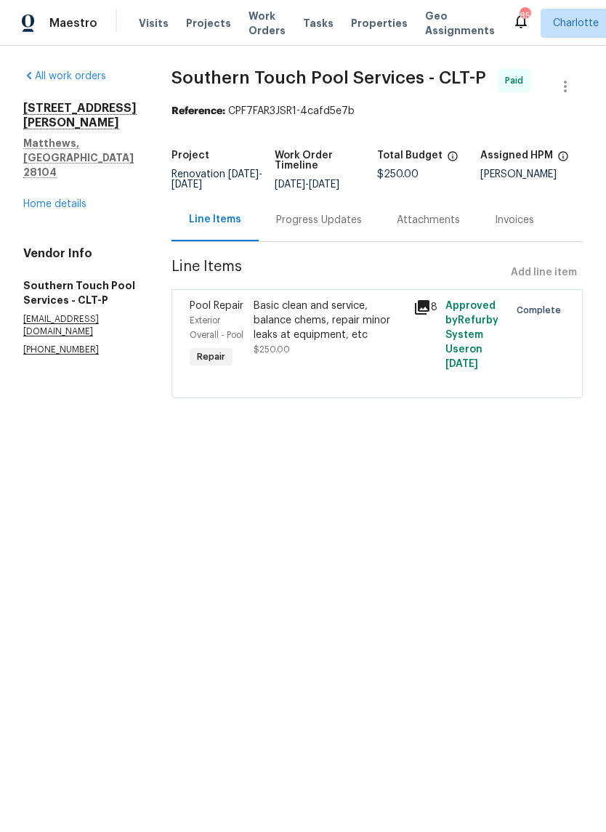
click at [60, 199] on link "Home details" at bounding box center [54, 204] width 63 height 10
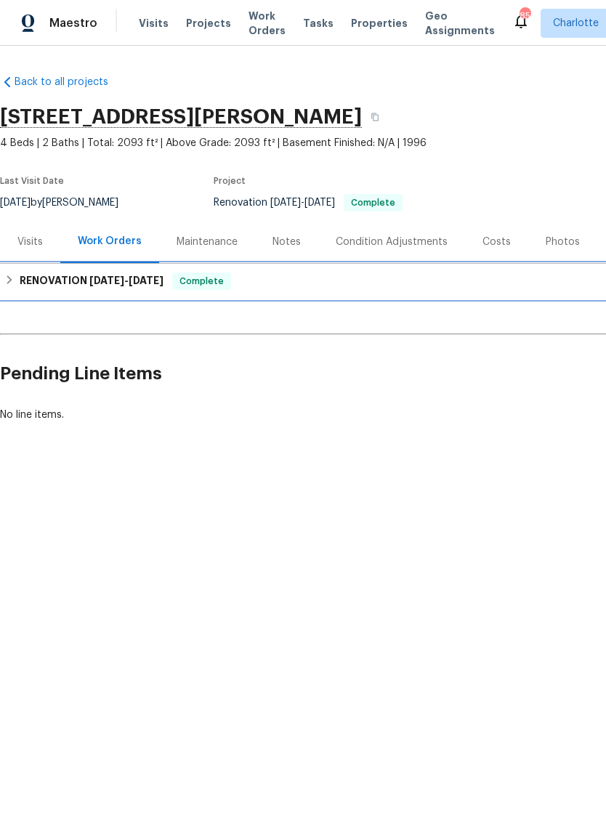
click at [47, 276] on h6 "RENOVATION [DATE] - [DATE]" at bounding box center [92, 281] width 144 height 17
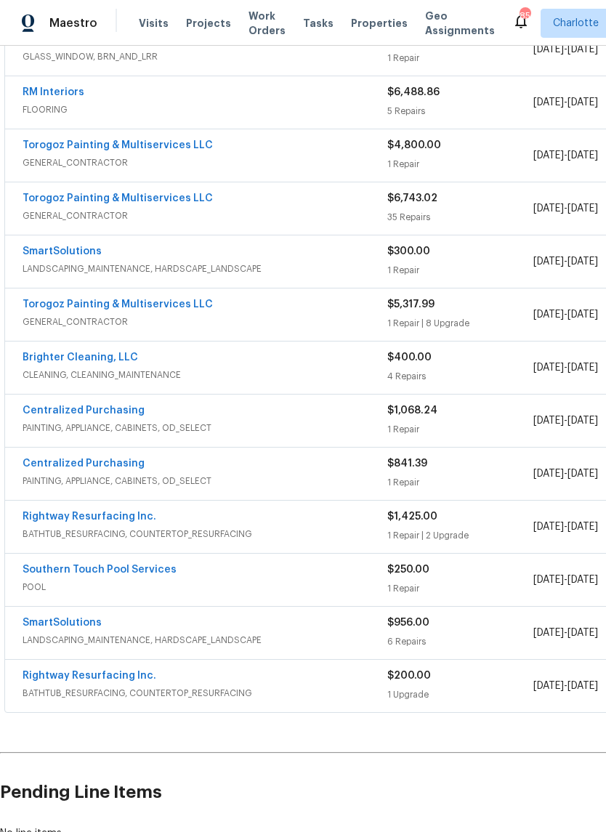
scroll to position [302, 0]
click at [163, 570] on link "Southern Touch Pool Services" at bounding box center [100, 569] width 154 height 10
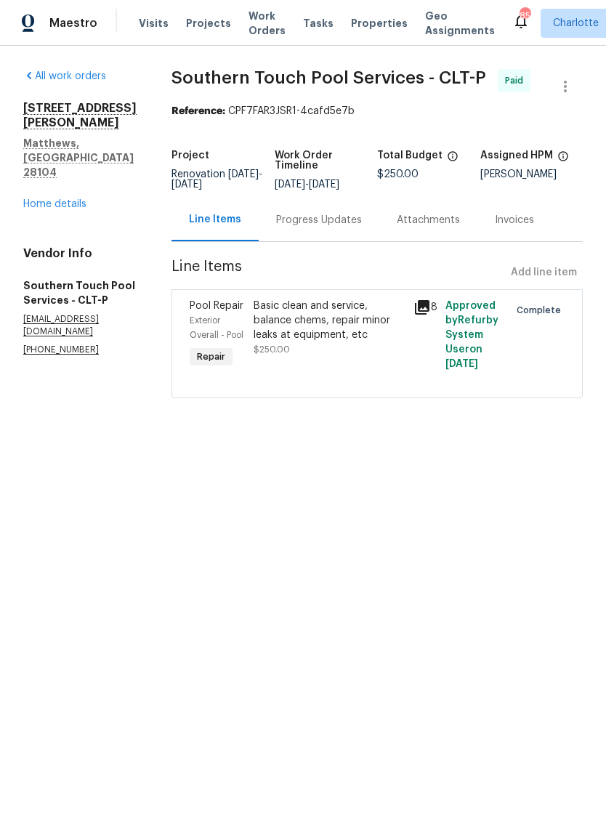
click at [322, 225] on div "Progress Updates" at bounding box center [319, 220] width 86 height 15
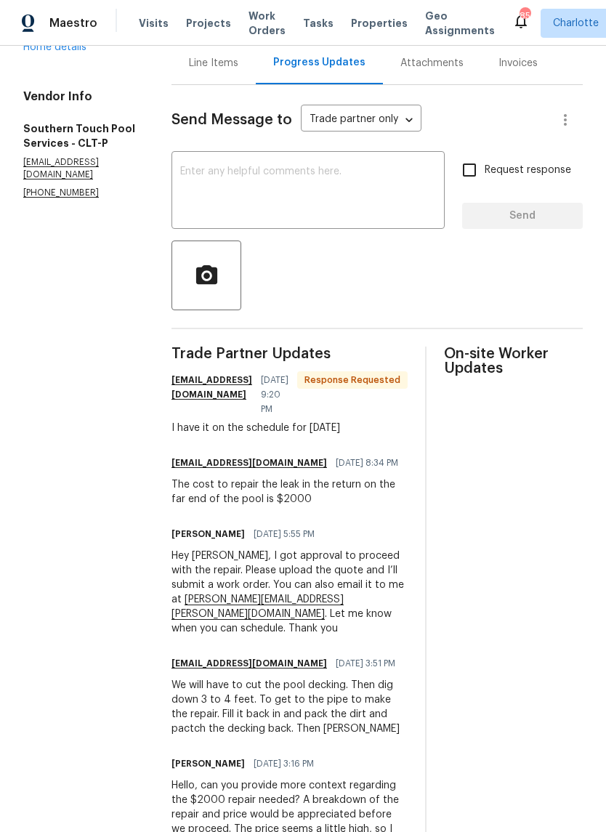
scroll to position [158, 0]
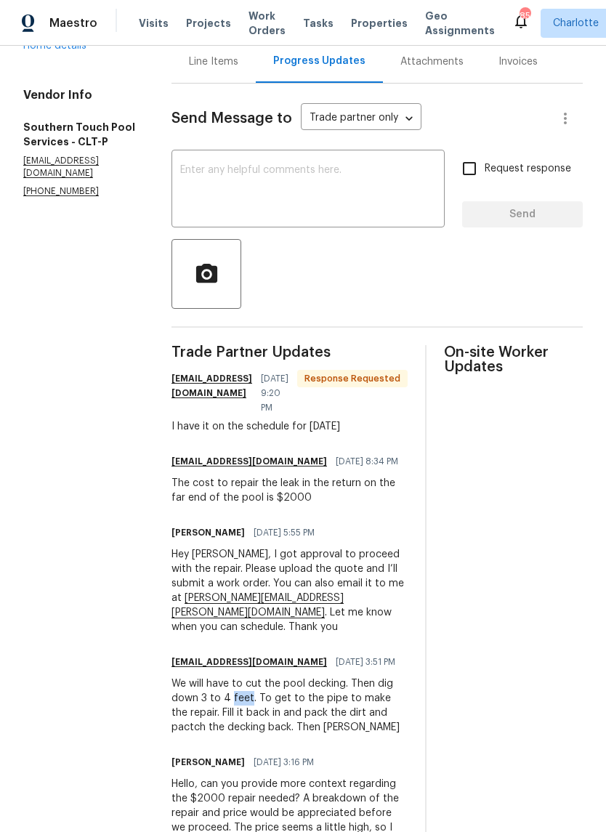
click at [217, 680] on div "We will have to cut the pool decking. Then dig down 3 to 4 feet. To get to the …" at bounding box center [290, 706] width 236 height 58
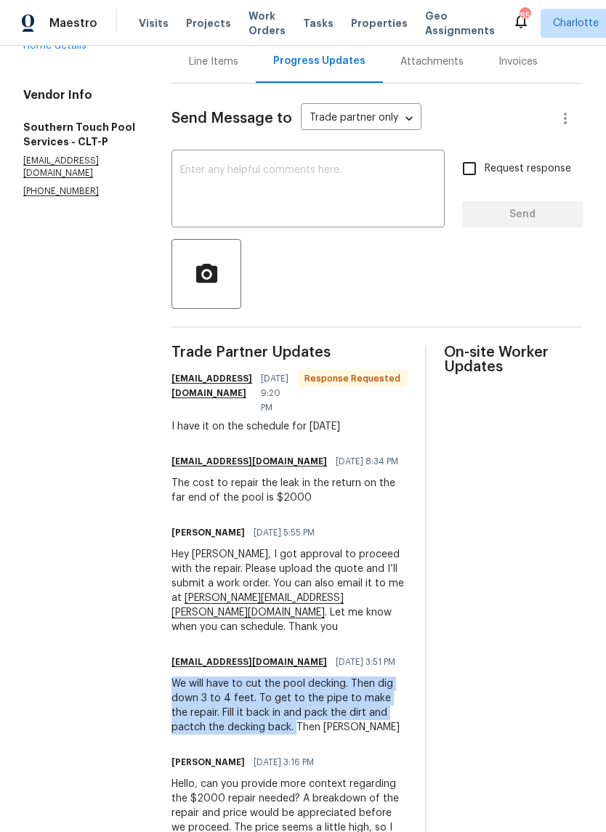
copy div "We will have to cut the pool decking. Then dig down 3 to 4 feet. To get to the …"
click at [116, 651] on section "All work orders [STREET_ADDRESS][PERSON_NAME][PERSON_NAME] Home details Vendor …" at bounding box center [79, 708] width 113 height 1595
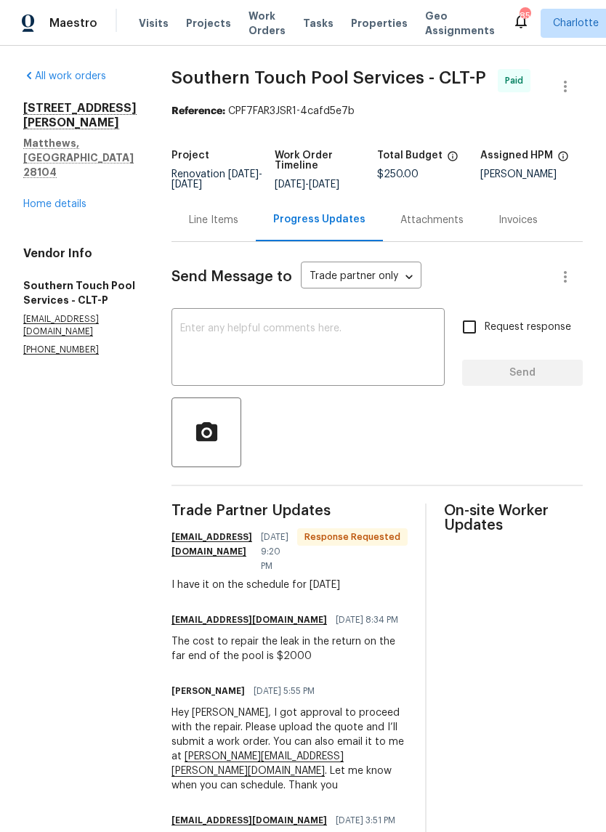
scroll to position [0, 0]
click at [86, 161] on div "[STREET_ADDRESS][PERSON_NAME][PERSON_NAME] Home details" at bounding box center [79, 156] width 113 height 110
click at [70, 191] on div "All work orders [STREET_ADDRESS][PERSON_NAME][PERSON_NAME] Home details Vendor …" at bounding box center [79, 212] width 113 height 287
click at [65, 199] on link "Home details" at bounding box center [54, 204] width 63 height 10
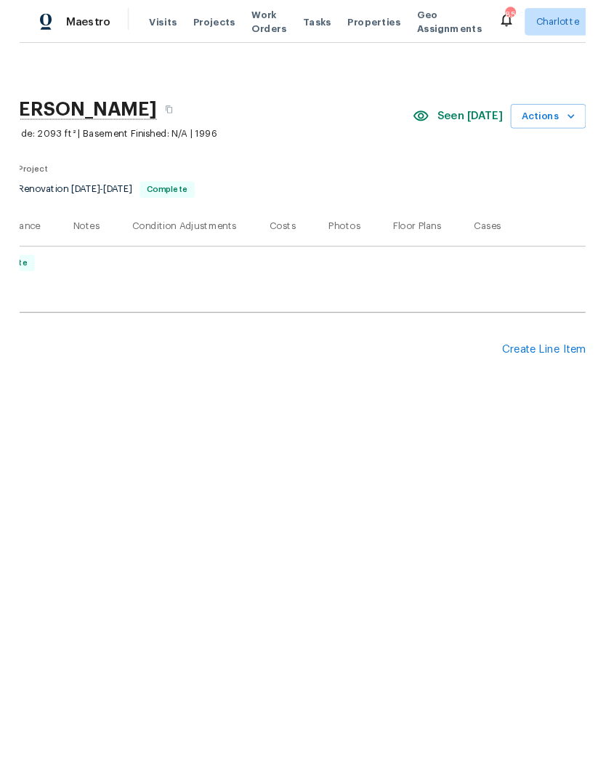
scroll to position [0, 215]
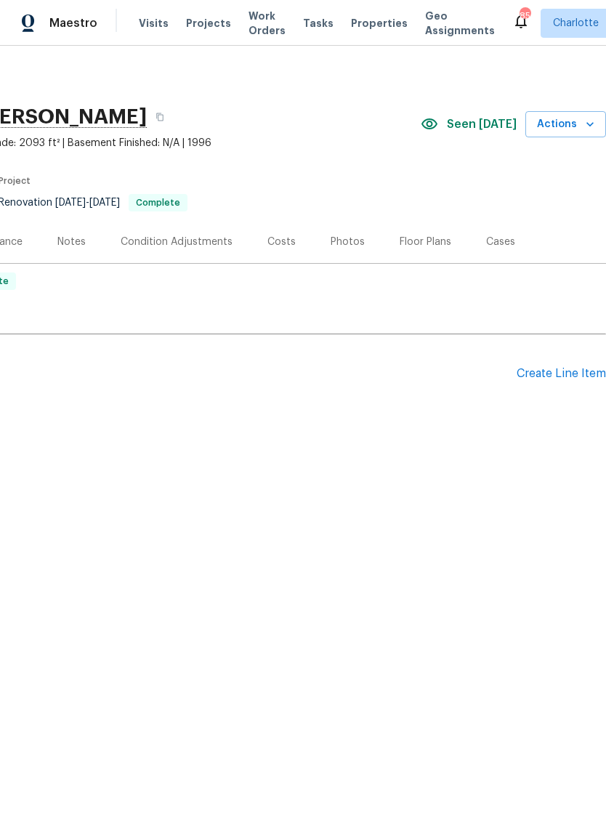
click at [562, 372] on div "Create Line Item" at bounding box center [561, 374] width 89 height 14
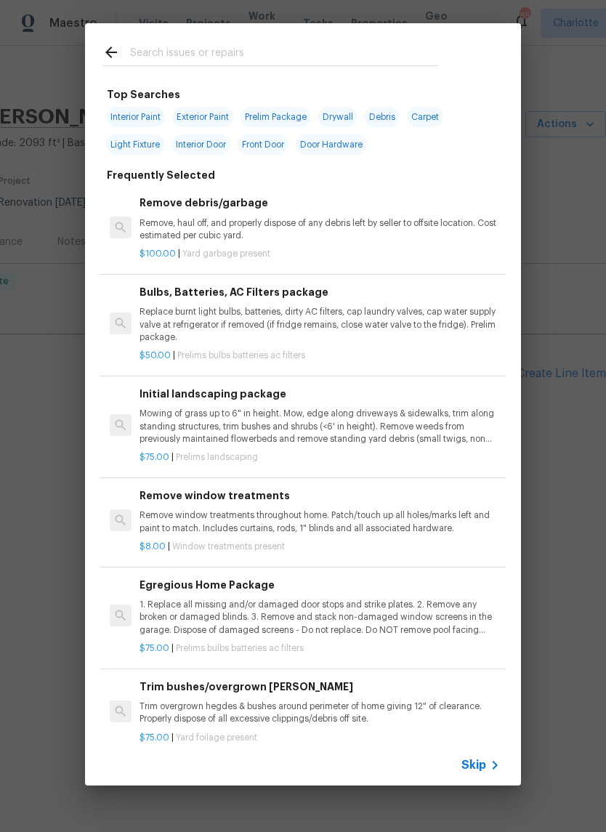
click at [275, 52] on input "text" at bounding box center [284, 55] width 308 height 22
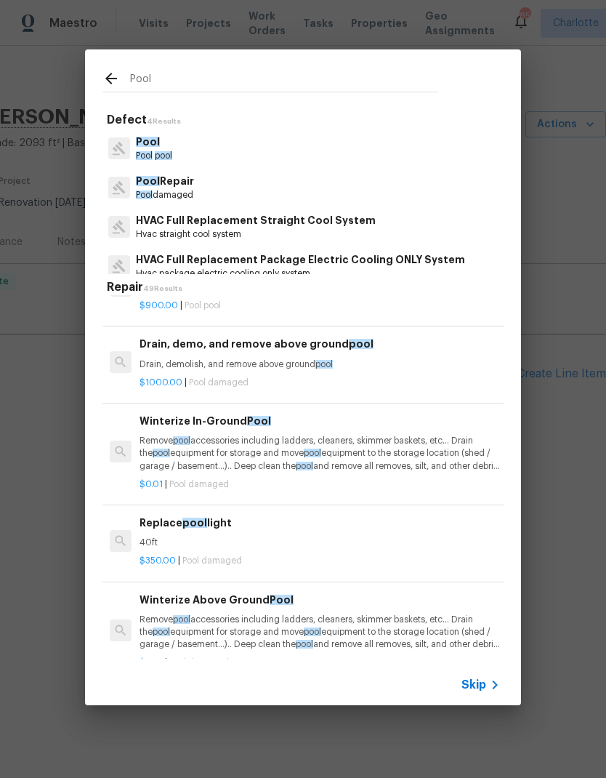
scroll to position [201, 0]
type input "Pool"
click at [202, 186] on div "Pool Repair Pool damaged" at bounding box center [302, 187] width 401 height 39
click at [193, 188] on p "Pool Repair" at bounding box center [165, 181] width 58 height 15
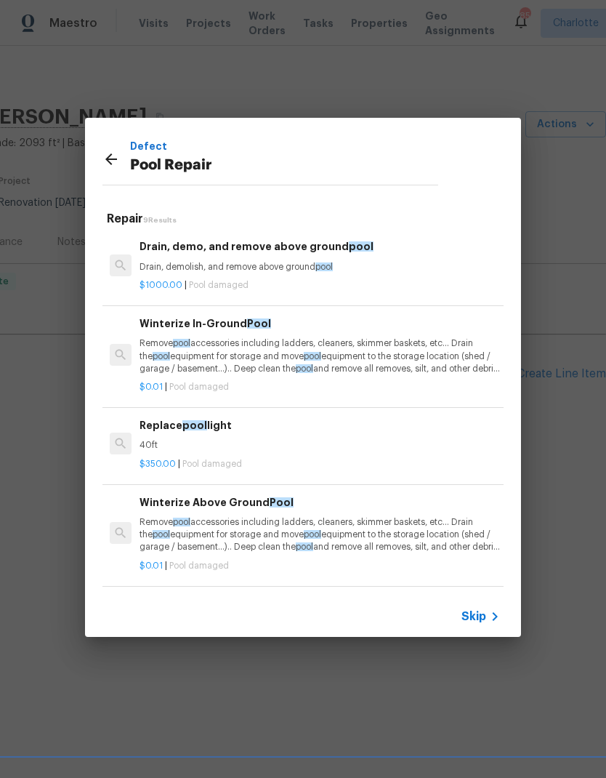
scroll to position [0, 0]
click at [114, 161] on icon at bounding box center [110, 158] width 17 height 17
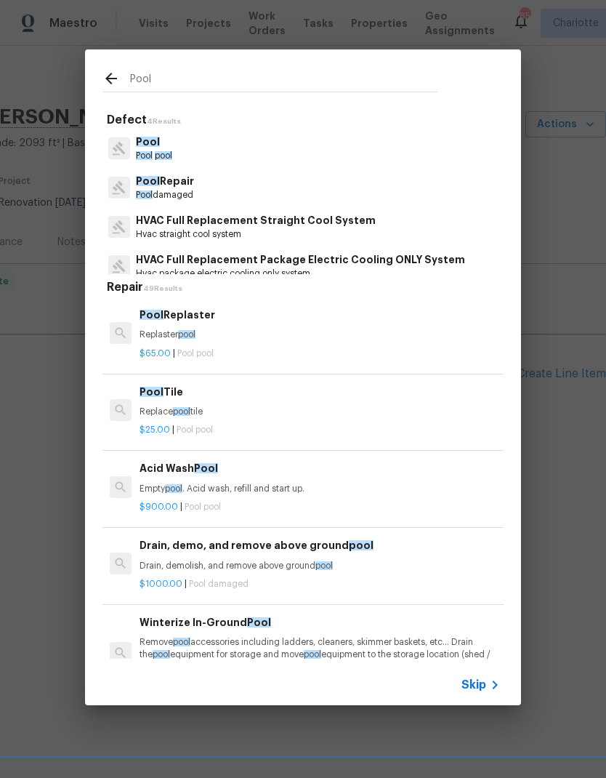
click at [172, 146] on p "Pool" at bounding box center [154, 141] width 36 height 15
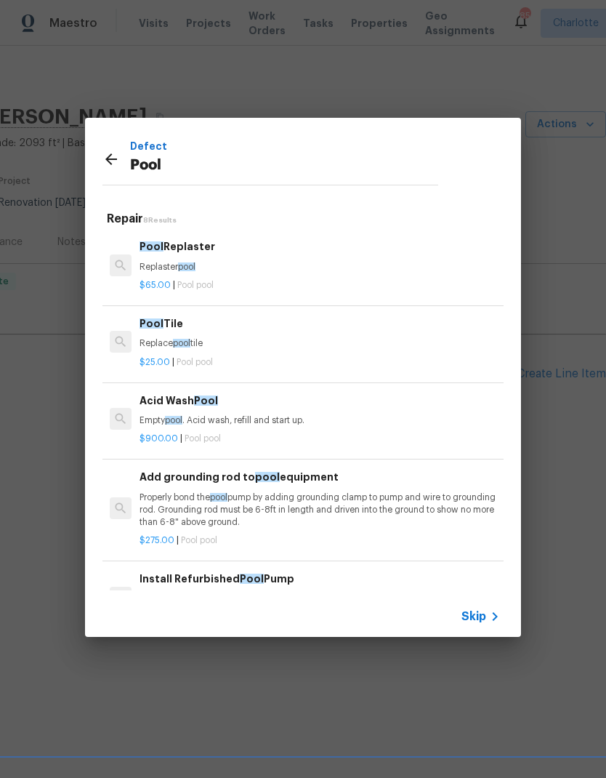
click at [108, 156] on icon at bounding box center [110, 158] width 17 height 17
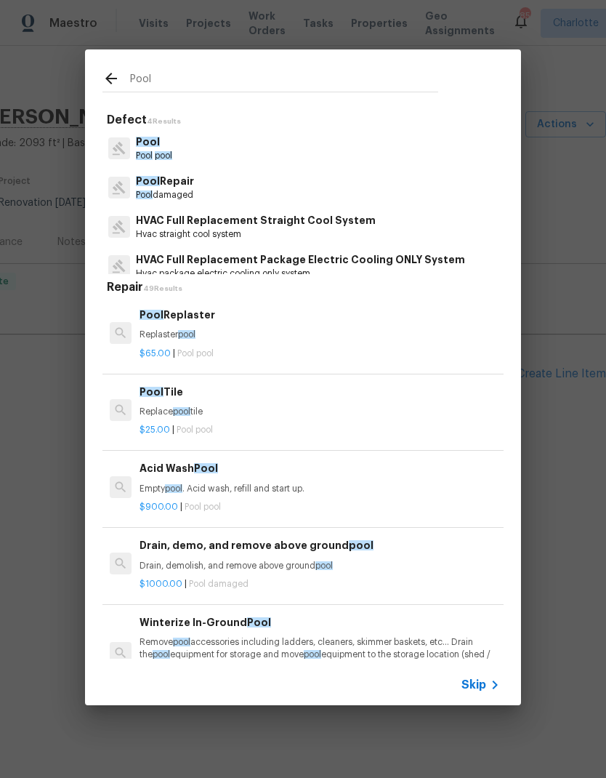
click at [288, 83] on input "Pool" at bounding box center [284, 81] width 308 height 22
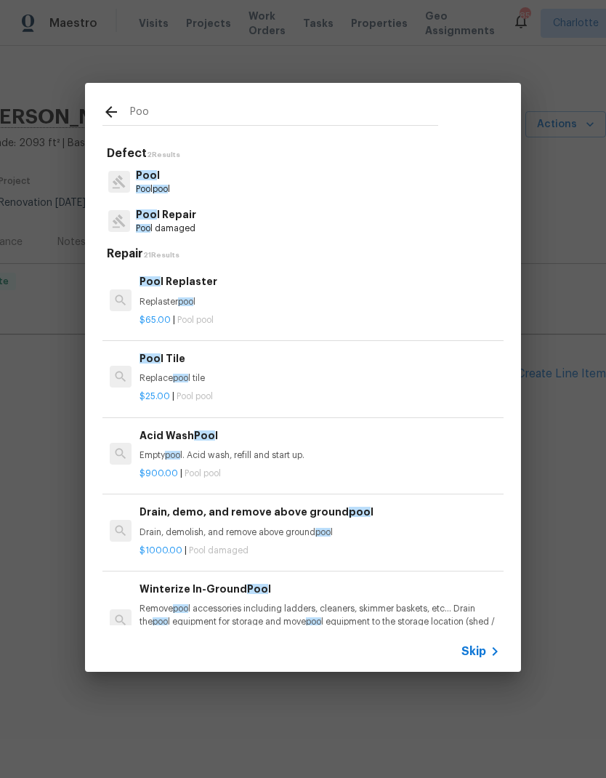
type input "Pool"
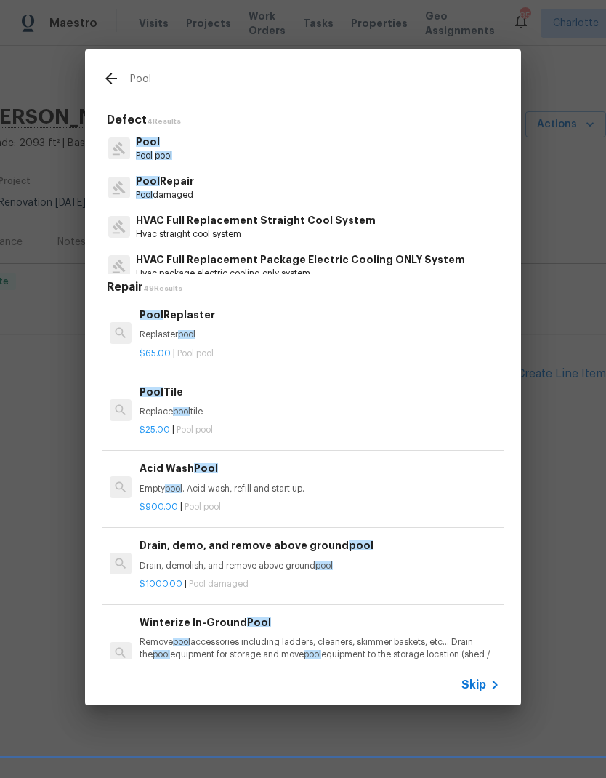
click at [193, 197] on p "Pool damaged" at bounding box center [165, 195] width 58 height 12
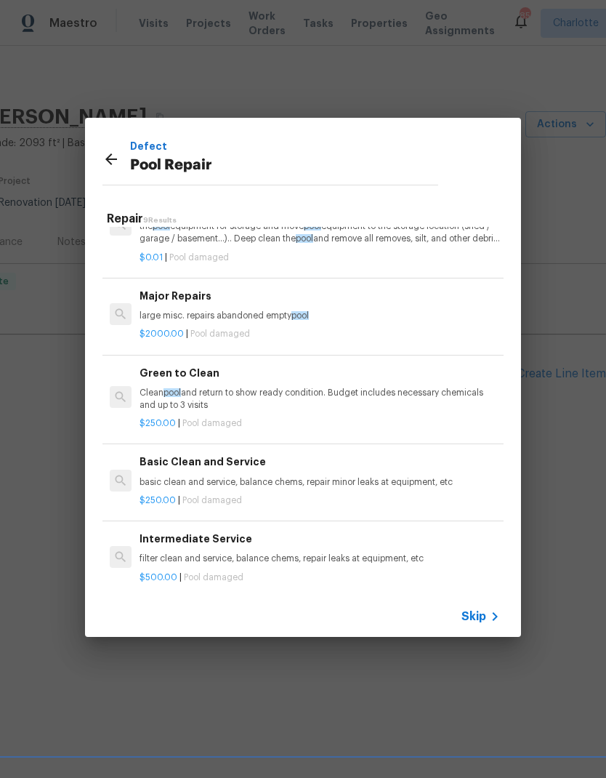
click at [314, 305] on div "Major Repairs large misc. repairs abandoned empty pool" at bounding box center [320, 305] width 361 height 35
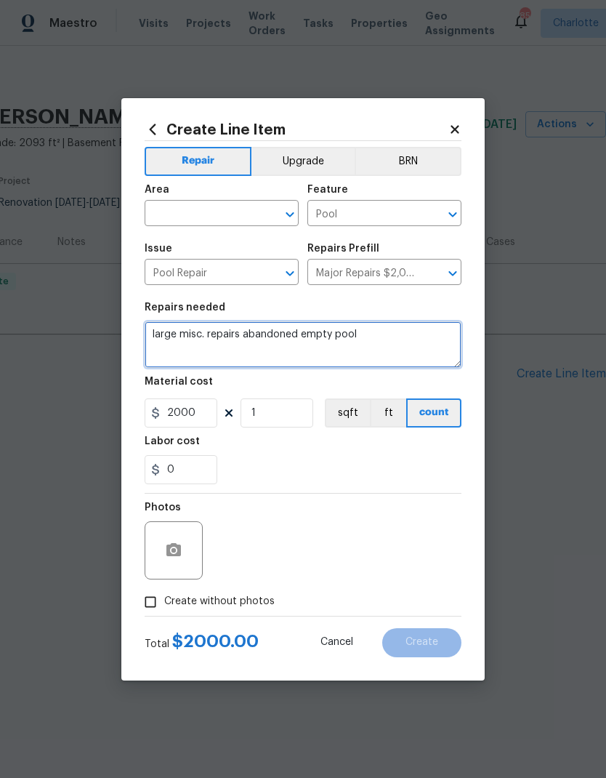
click at [161, 333] on textarea "large misc. repairs abandoned empty pool" at bounding box center [303, 344] width 317 height 47
click at [161, 332] on textarea "large misc. repairs abandoned empty pool" at bounding box center [303, 344] width 317 height 47
click at [161, 323] on textarea "large misc. repairs abandoned empty pool" at bounding box center [303, 344] width 317 height 47
click at [152, 338] on textarea "large misc. repairs abandoned empty pool" at bounding box center [303, 344] width 317 height 47
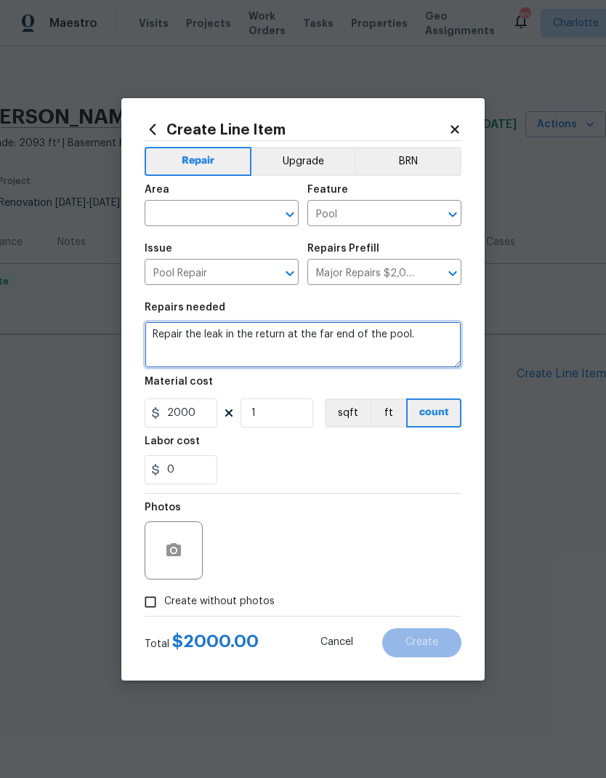
click at [426, 332] on textarea "Repair the leak in the return at the far end of the pool." at bounding box center [303, 344] width 317 height 47
paste textarea "We will have to cut the pool decking. Then dig down 3 to 4 feet. To get to the …"
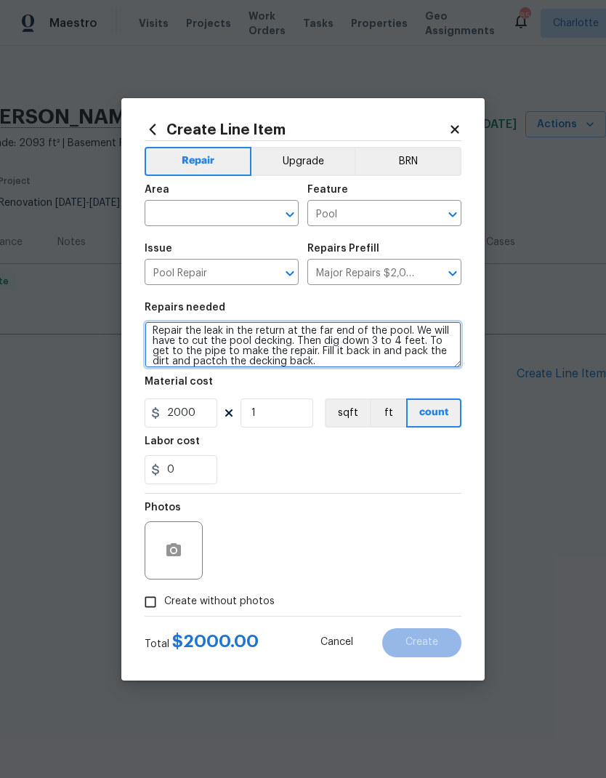
click at [190, 339] on textarea "Repair the leak in the return at the far end of the pool. We will have to cut t…" at bounding box center [303, 344] width 317 height 47
click at [244, 343] on textarea "Repair the leak in the return at the far end of the pool. Scope of work to incl…" at bounding box center [303, 344] width 317 height 47
click at [407, 340] on textarea "Repair the leak in the return at the far end of the pool. Scope of work to incl…" at bounding box center [303, 344] width 317 height 47
click at [393, 345] on textarea "Repair the leak in the return at the far end of the pool. Scope of work to incl…" at bounding box center [303, 344] width 317 height 47
click at [172, 356] on textarea "Repair the leak in the return at the far end of the pool. Scope of work to incl…" at bounding box center [303, 344] width 317 height 47
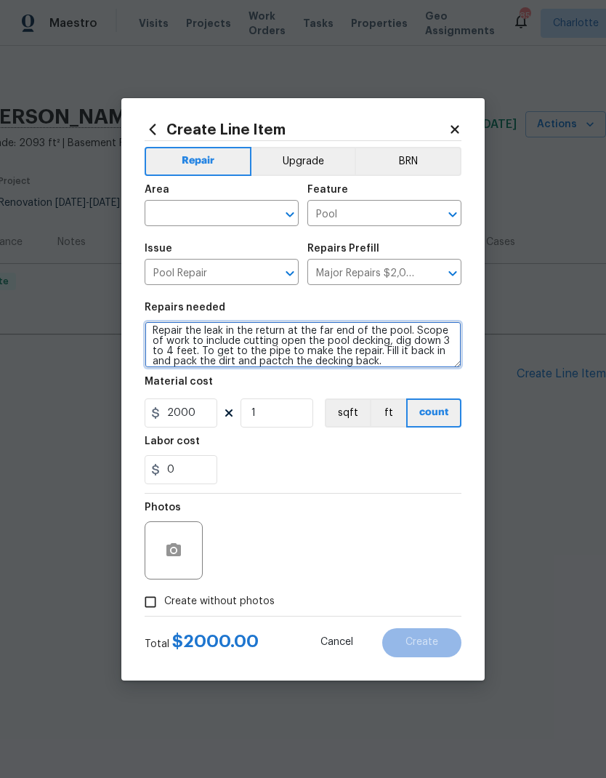
click at [401, 344] on textarea "Repair the leak in the return at the far end of the pool. Scope of work to incl…" at bounding box center [303, 344] width 317 height 47
click at [220, 358] on textarea "Repair the leak in the return at the far end of the pool. Scope of work to incl…" at bounding box center [303, 344] width 317 height 47
click at [227, 350] on textarea "Repair the leak in the return at the far end of the pool. Scope of work to incl…" at bounding box center [303, 344] width 317 height 47
click at [180, 347] on textarea "Repair the leak in the return at the far end of the pool. Scope of work to incl…" at bounding box center [303, 344] width 317 height 47
click at [175, 355] on textarea "Repair the leak in the return at the far end of the pool. Scope of work to incl…" at bounding box center [303, 344] width 317 height 47
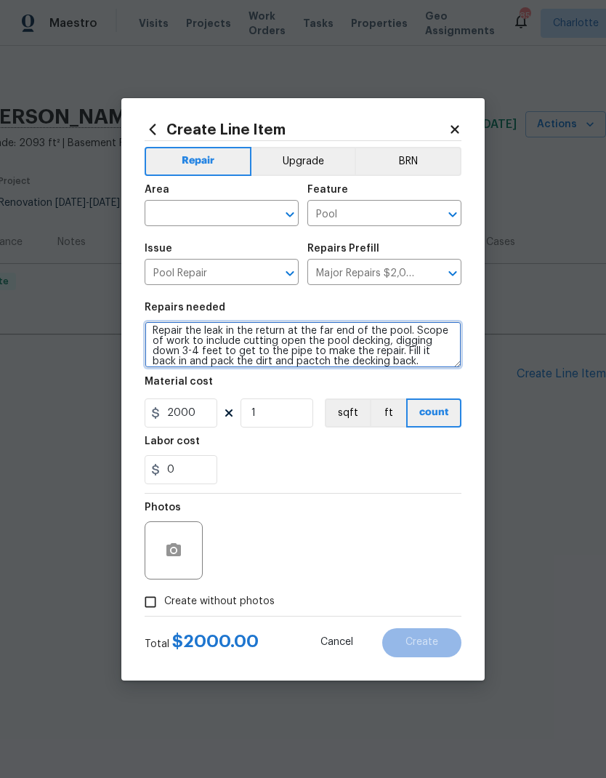
click at [382, 351] on textarea "Repair the leak in the return at the far end of the pool. Scope of work to incl…" at bounding box center [303, 344] width 317 height 47
click at [161, 358] on textarea "Repair the leak in the return at the far end of the pool. Scope of work to incl…" at bounding box center [303, 344] width 317 height 47
click at [215, 362] on textarea "Repair the leak in the return at the far end of the pool. Scope of work to incl…" at bounding box center [303, 344] width 317 height 47
click at [297, 363] on textarea "Repair the leak in the return at the far end of the pool. Scope of work to incl…" at bounding box center [303, 344] width 317 height 47
click at [398, 362] on textarea "Repair the leak in the return at the far end of the pool. Scope of work to incl…" at bounding box center [303, 344] width 317 height 47
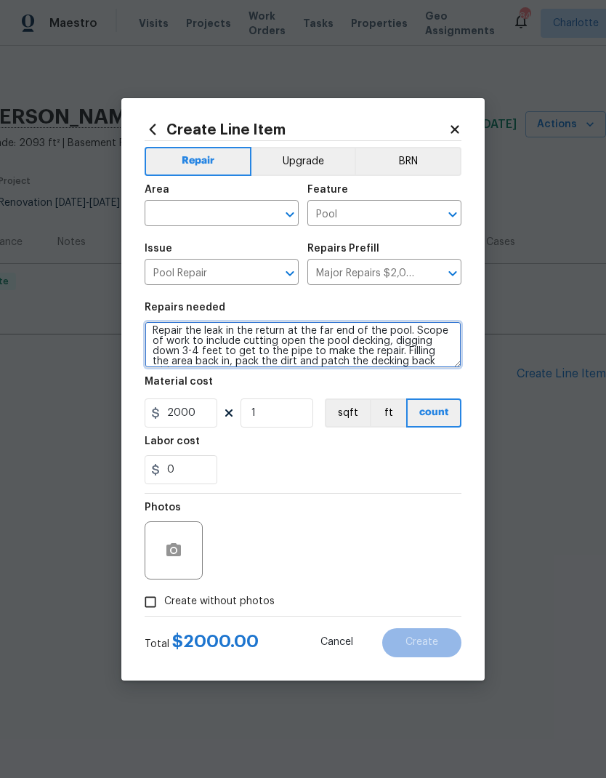
scroll to position [14, 0]
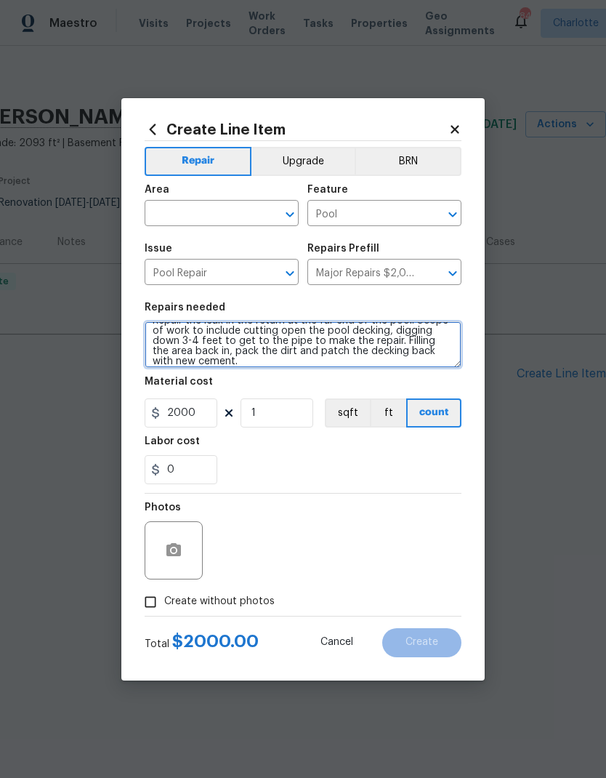
type textarea "Repair the leak in the return at the far end of the pool. Scope of work to incl…"
click at [217, 216] on input "text" at bounding box center [201, 215] width 113 height 23
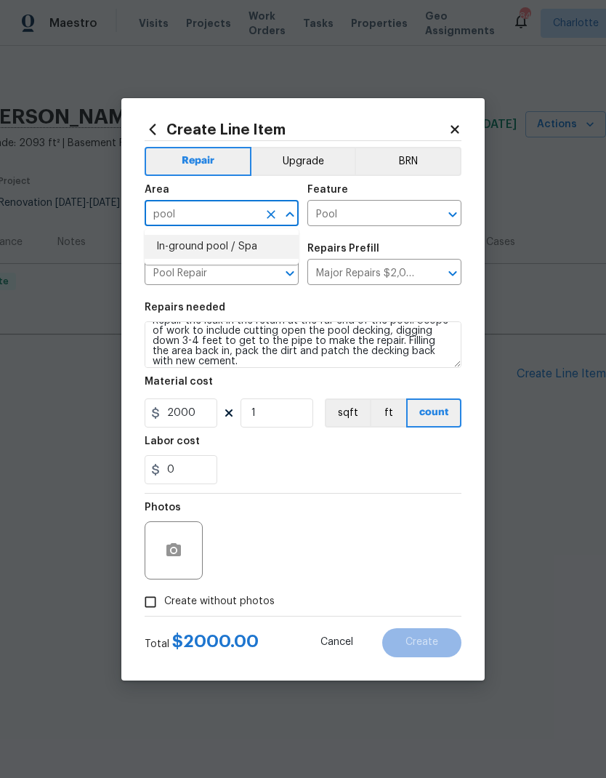
click at [256, 248] on li "In-ground pool / Spa" at bounding box center [222, 247] width 154 height 24
type input "In-ground pool / Spa"
click at [193, 541] on div at bounding box center [174, 550] width 58 height 58
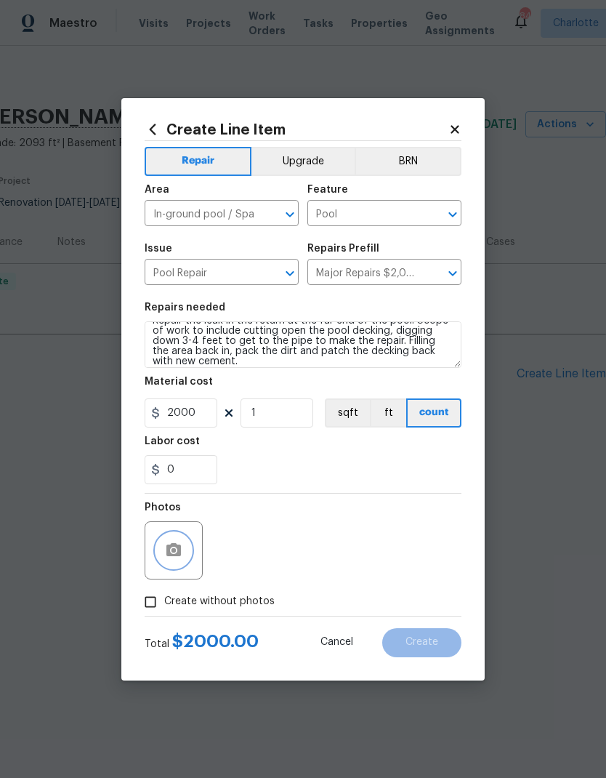
click at [172, 547] on icon "button" at bounding box center [173, 549] width 15 height 13
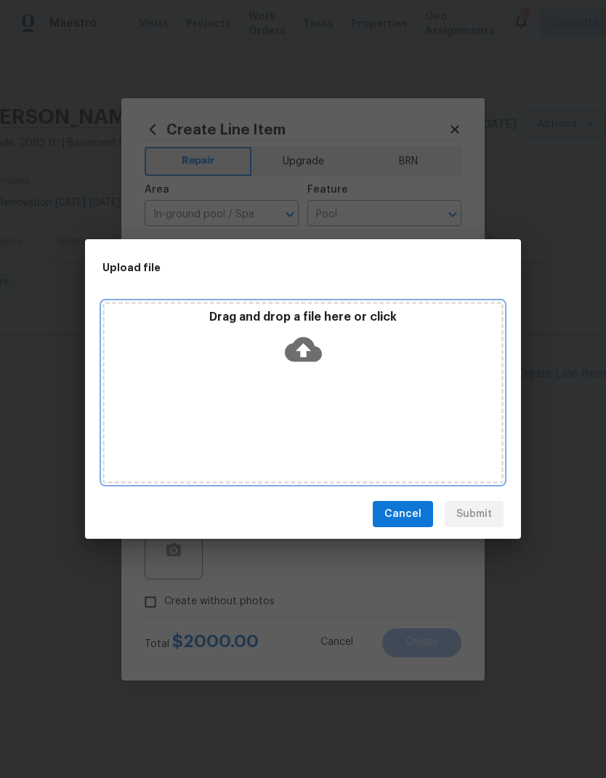
click at [314, 352] on icon at bounding box center [303, 349] width 37 height 25
click at [303, 350] on icon at bounding box center [303, 349] width 37 height 37
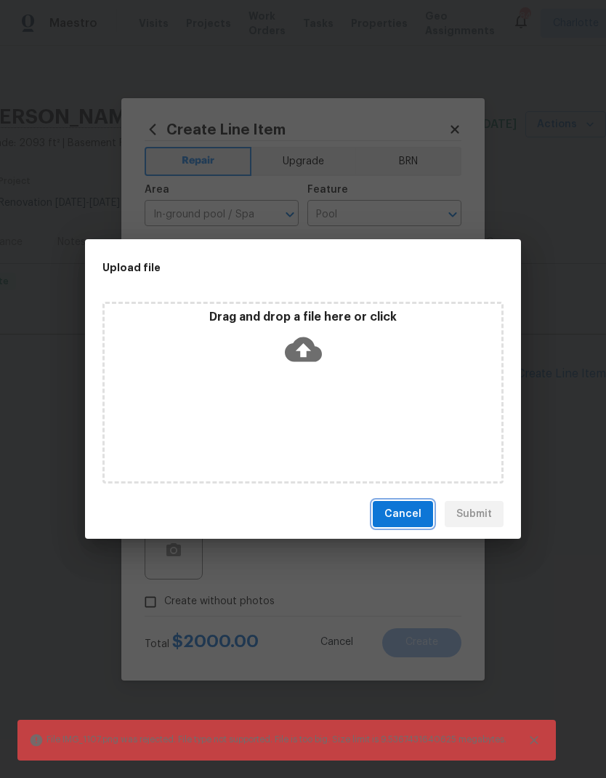
click at [404, 519] on span "Cancel" at bounding box center [403, 514] width 37 height 18
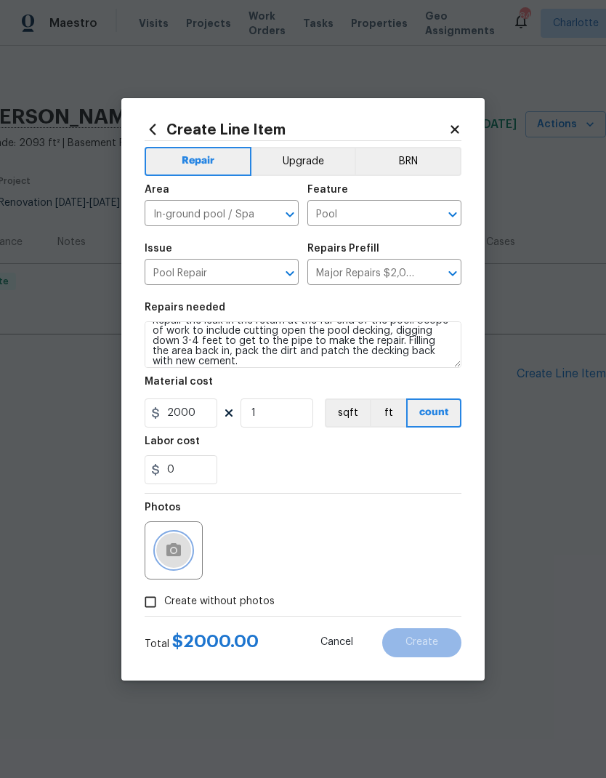
click at [184, 552] on button "button" at bounding box center [173, 550] width 35 height 35
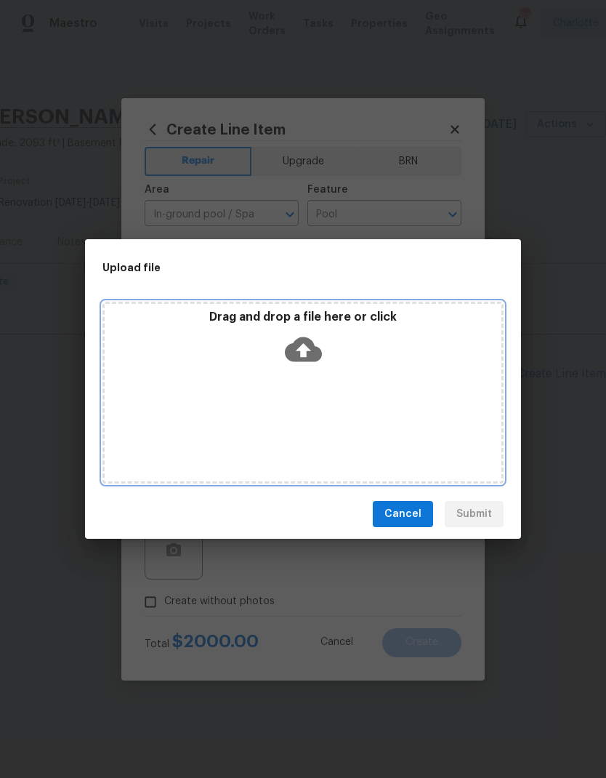
click at [312, 353] on icon at bounding box center [303, 349] width 37 height 25
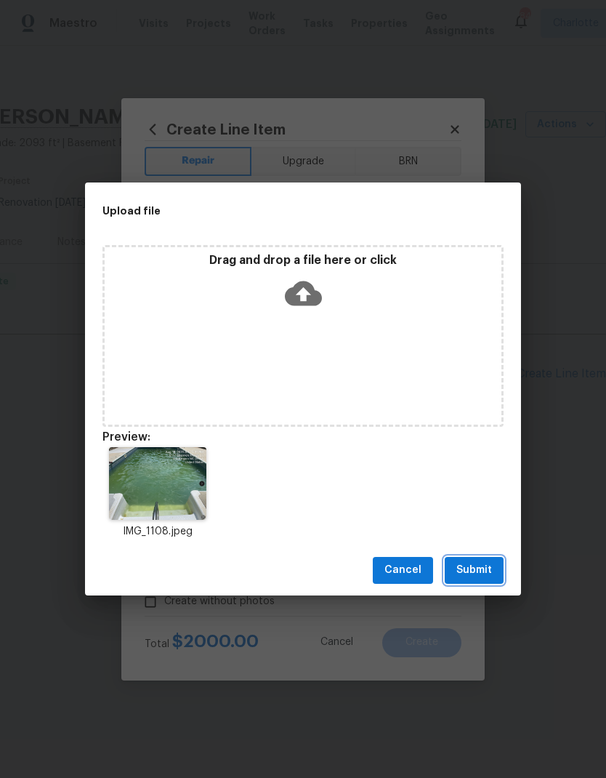
click at [486, 568] on span "Submit" at bounding box center [474, 570] width 36 height 18
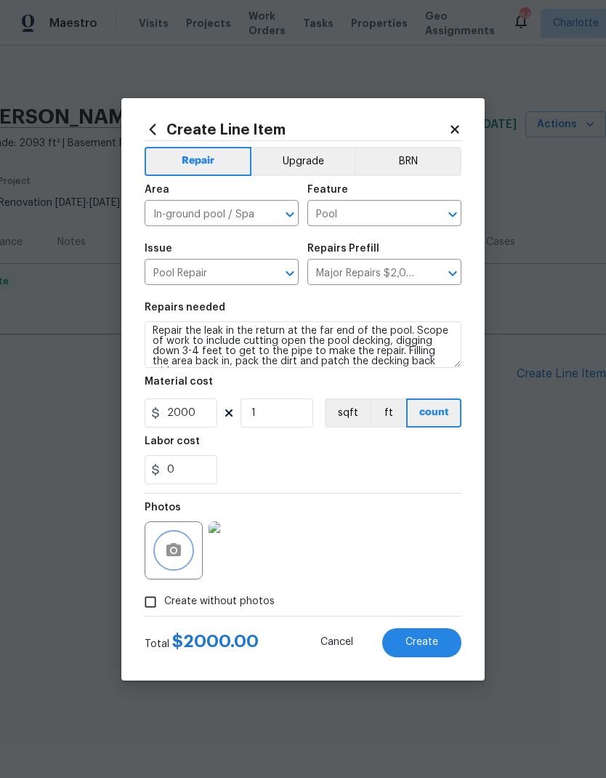
scroll to position [19, 0]
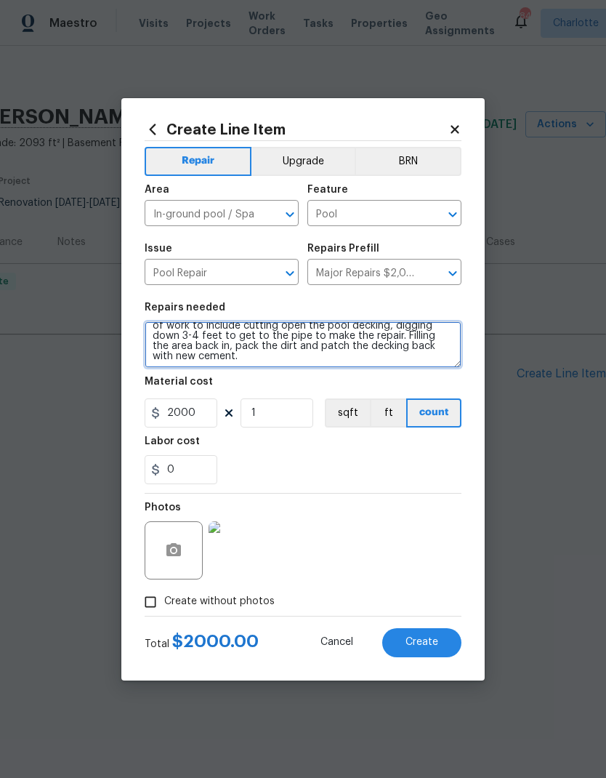
click at [345, 342] on textarea "Repair the leak in the return at the far end of the pool. Scope of work to incl…" at bounding box center [303, 344] width 317 height 47
click at [339, 332] on textarea "Repair the leak in the return at the far end of the pool. Scope of work to incl…" at bounding box center [303, 344] width 317 height 47
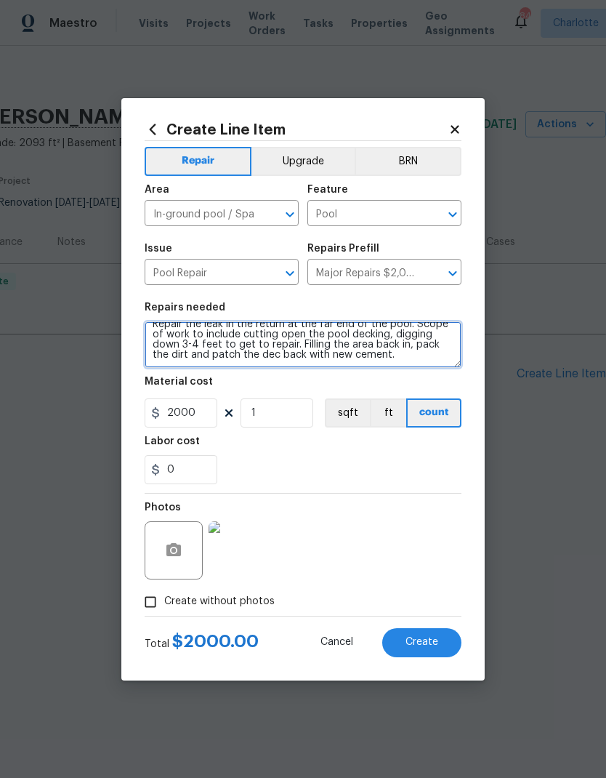
click at [265, 341] on textarea "Repair the leak in the return at the far end of the pool. Scope of work to incl…" at bounding box center [303, 344] width 317 height 47
click at [371, 343] on textarea "Repair the leak in the return at the far end of the pool. Scope of work to incl…" at bounding box center [303, 344] width 317 height 47
click at [225, 344] on textarea "Repair the leak in the return at the far end of the pool. Scope of work to incl…" at bounding box center [303, 344] width 317 height 47
click at [367, 345] on textarea "Repair the leak in the return at the far end of the pool. Scope of work to incl…" at bounding box center [303, 344] width 317 height 47
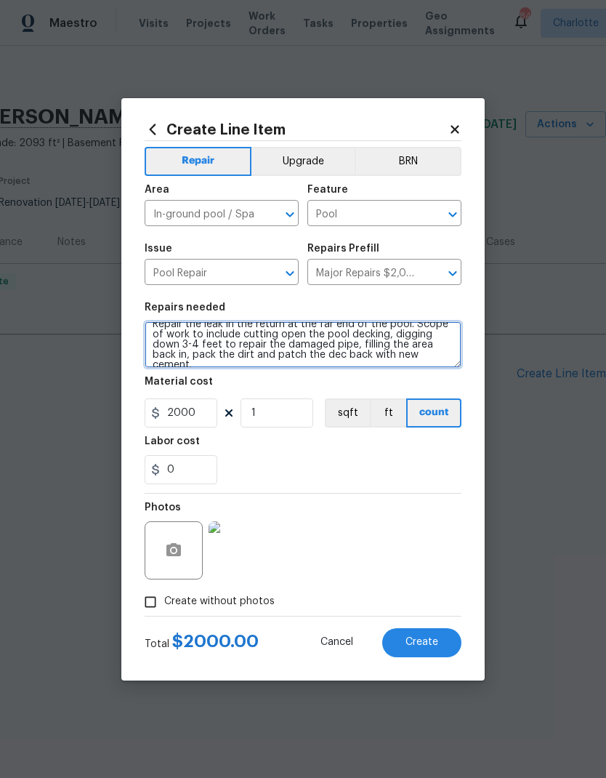
click at [299, 358] on textarea "Repair the leak in the return at the far end of the pool. Scope of work to incl…" at bounding box center [303, 344] width 317 height 47
type textarea "Repair the leak in the return at the far end of the pool. Scope of work to incl…"
click at [433, 648] on span "Create" at bounding box center [422, 642] width 33 height 11
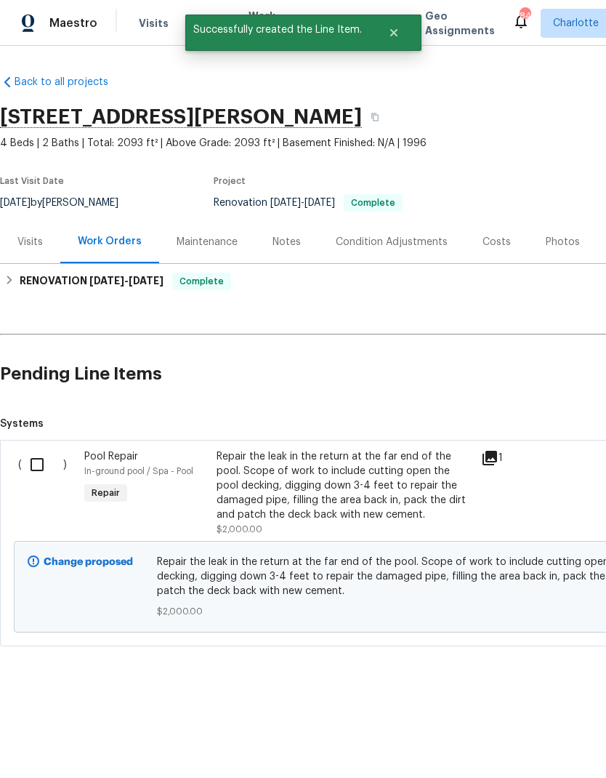
scroll to position [0, 0]
click at [34, 459] on input "checkbox" at bounding box center [42, 464] width 41 height 31
checkbox input "true"
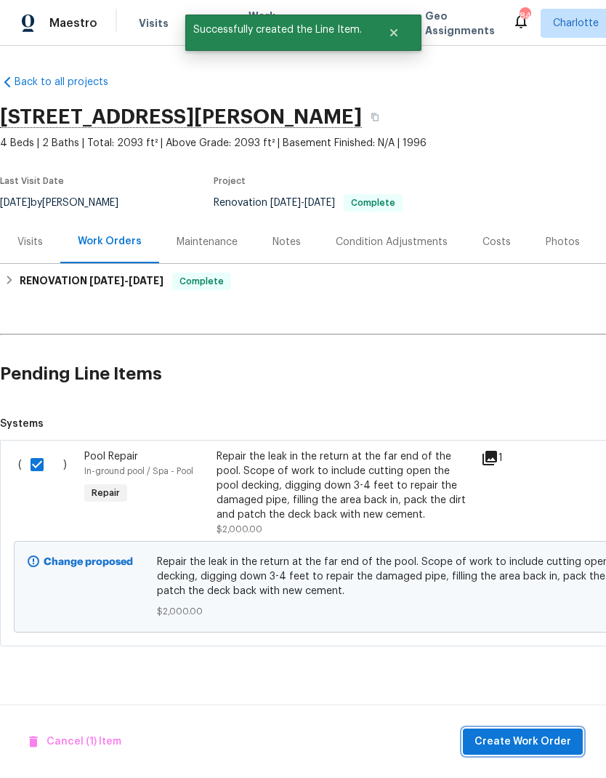
click at [518, 754] on button "Create Work Order" at bounding box center [523, 741] width 120 height 27
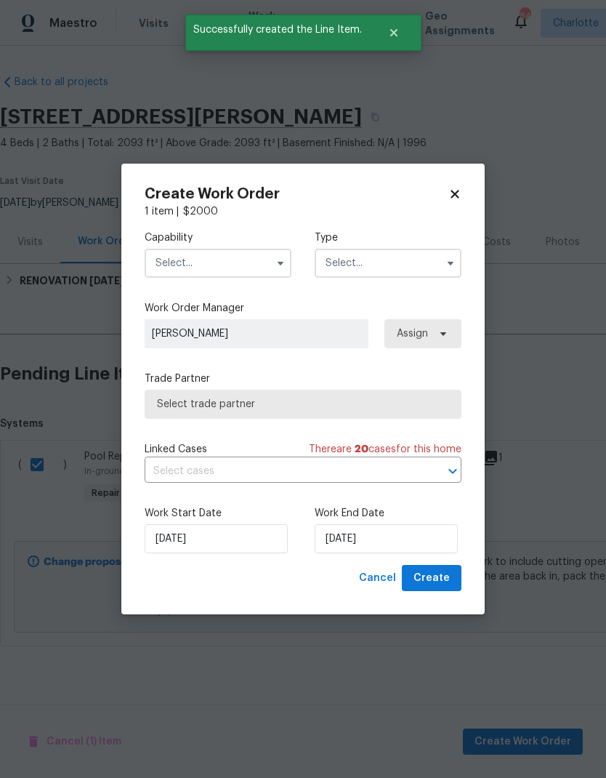
click at [232, 262] on input "text" at bounding box center [218, 263] width 147 height 29
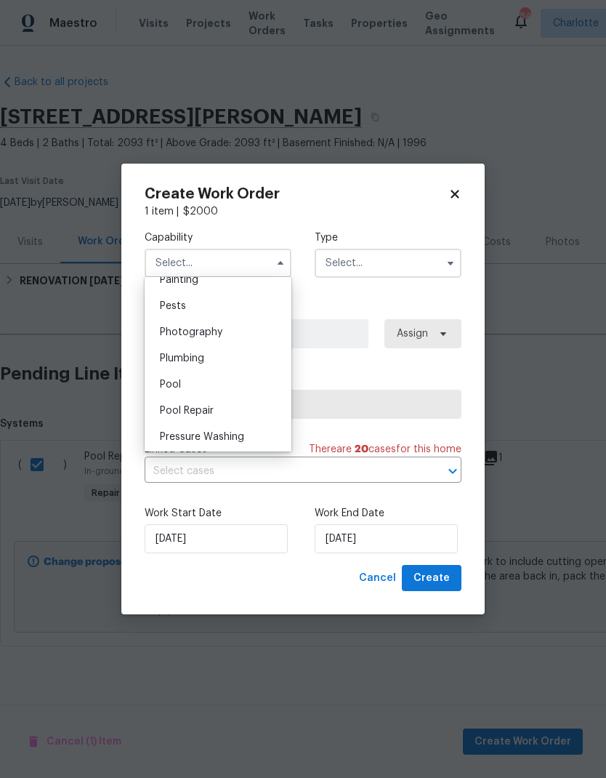
scroll to position [1238, 0]
click at [236, 384] on div "Pool" at bounding box center [218, 382] width 140 height 26
type input "Pool"
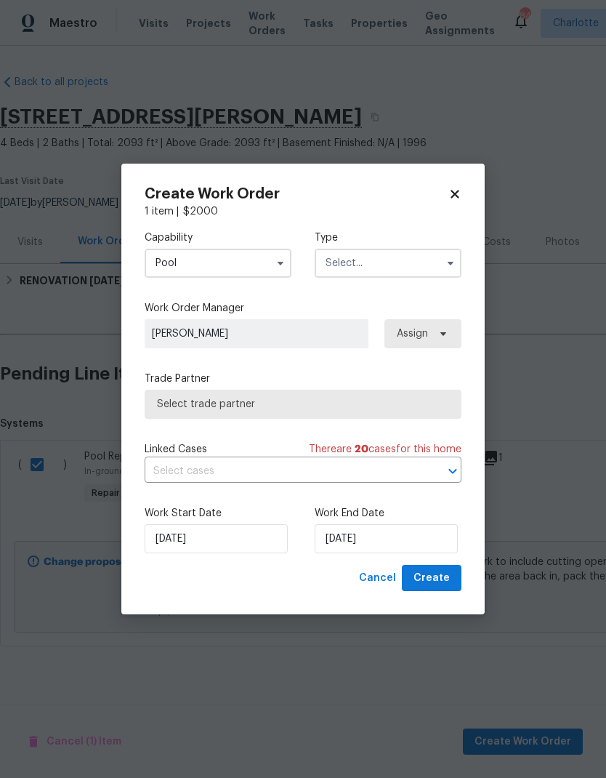
click at [418, 259] on input "text" at bounding box center [388, 263] width 147 height 29
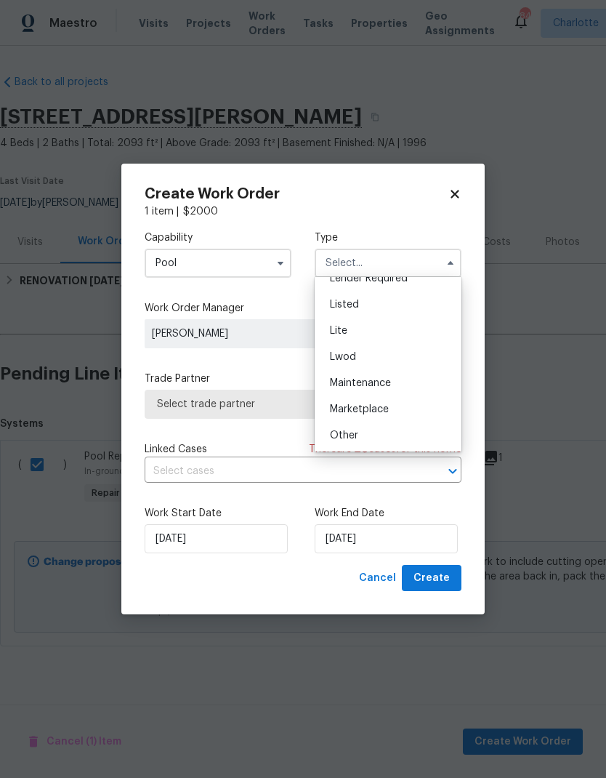
scroll to position [128, 0]
click at [381, 321] on div "Listed" at bounding box center [388, 323] width 140 height 26
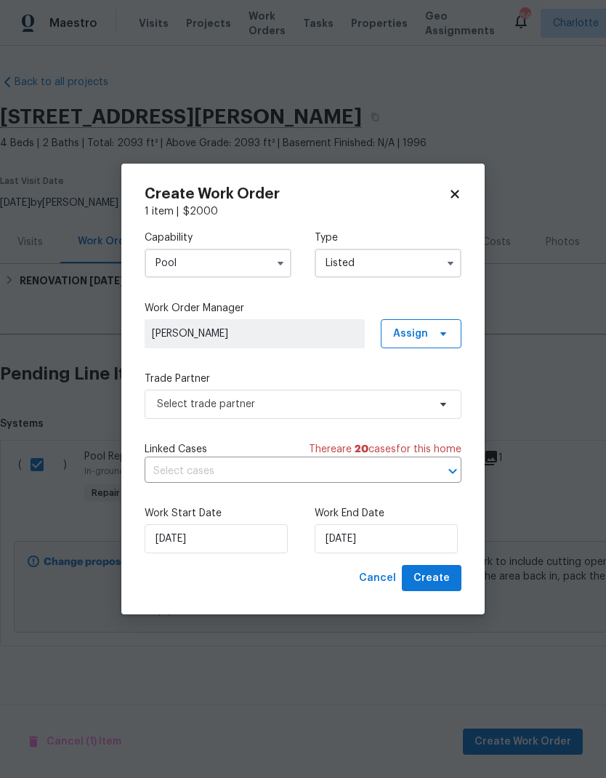
type input "Listed"
click at [445, 340] on span "Assign" at bounding box center [421, 333] width 81 height 29
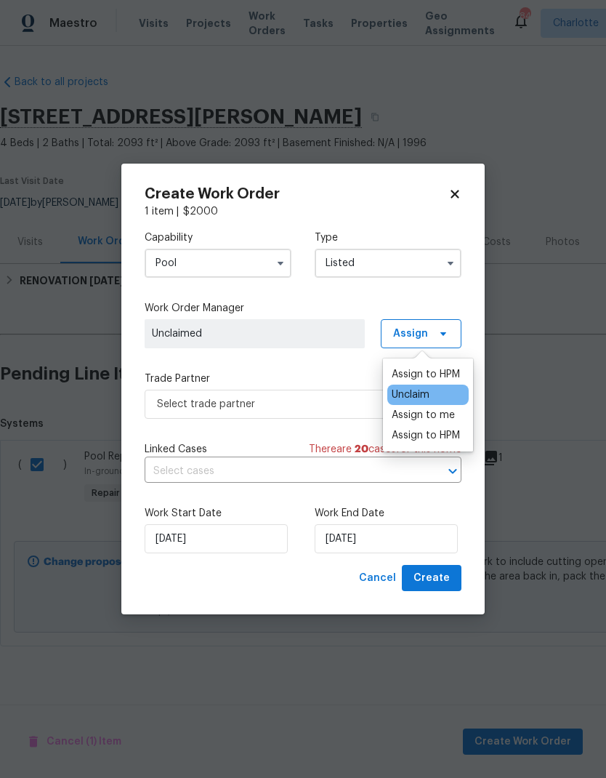
click at [449, 417] on div "Assign to me" at bounding box center [423, 415] width 63 height 15
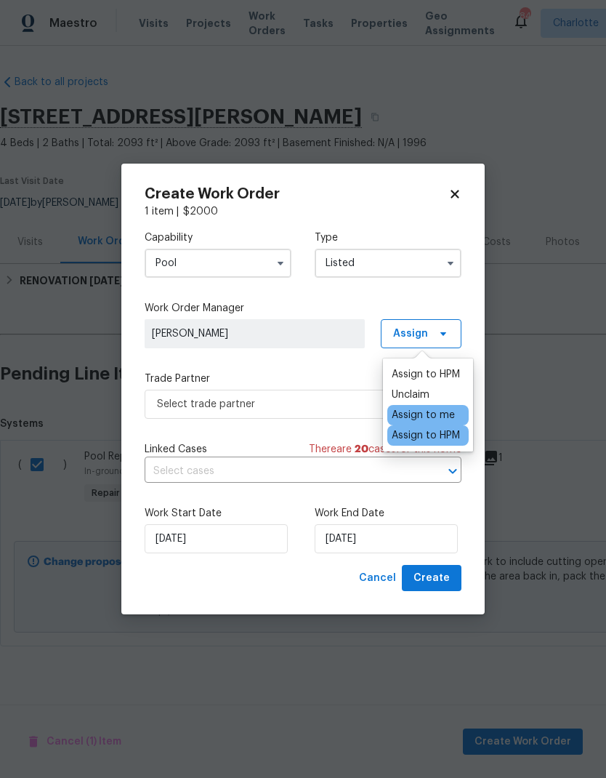
click at [334, 369] on div "Capability Pool Type Listed Work Order Manager [PERSON_NAME] Assign Trade Partn…" at bounding box center [303, 392] width 317 height 346
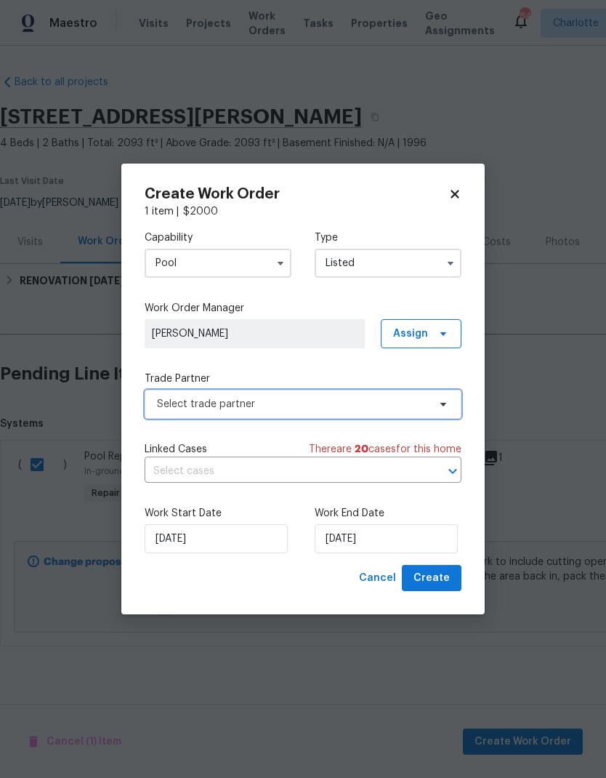
click at [405, 412] on span "Select trade partner" at bounding box center [303, 404] width 317 height 29
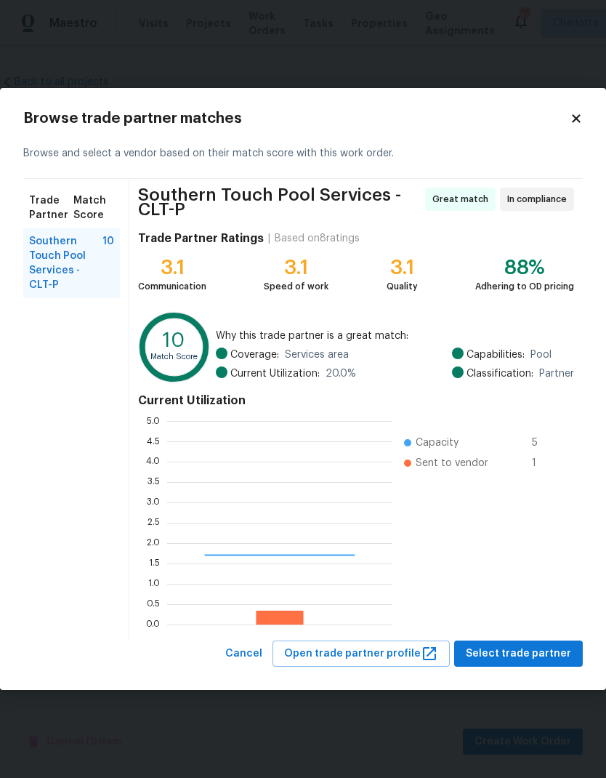
scroll to position [204, 225]
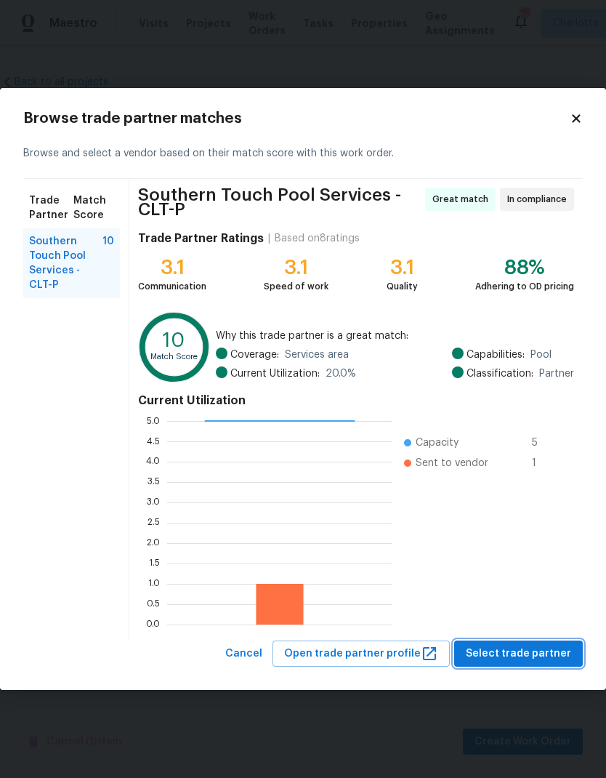
click at [558, 648] on span "Select trade partner" at bounding box center [518, 654] width 105 height 18
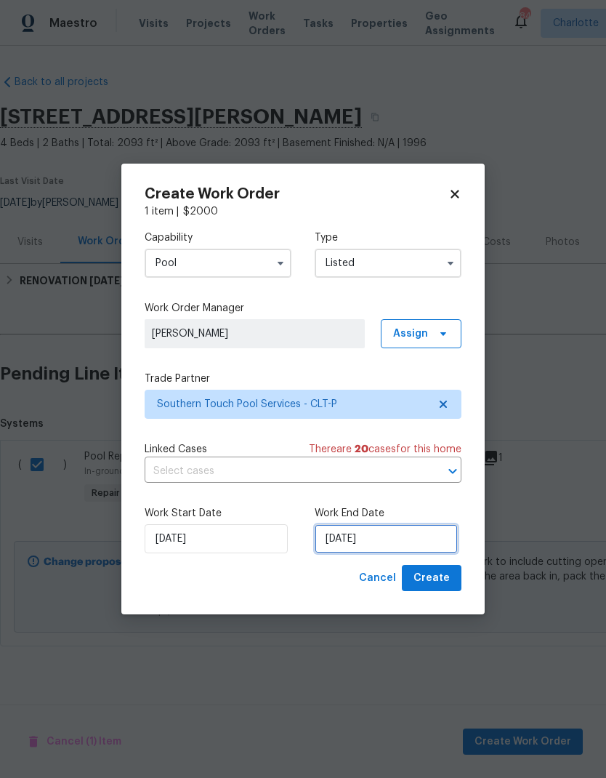
click at [383, 537] on input "[DATE]" at bounding box center [386, 538] width 143 height 29
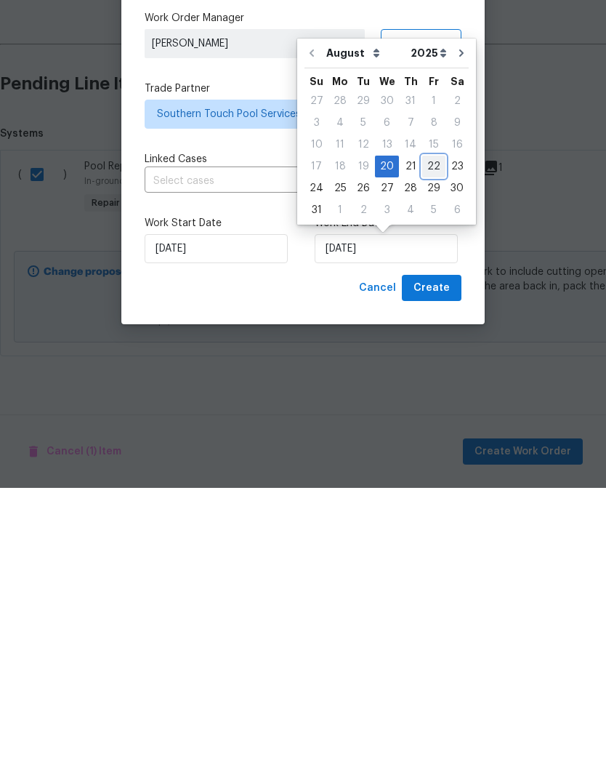
click at [426, 446] on div "22" at bounding box center [433, 456] width 23 height 20
type input "[DATE]"
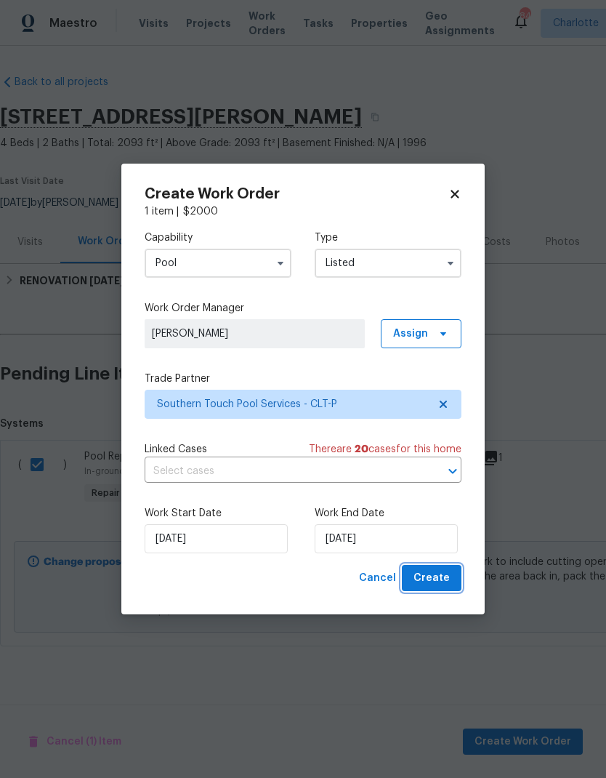
click at [454, 582] on button "Create" at bounding box center [432, 578] width 60 height 27
checkbox input "false"
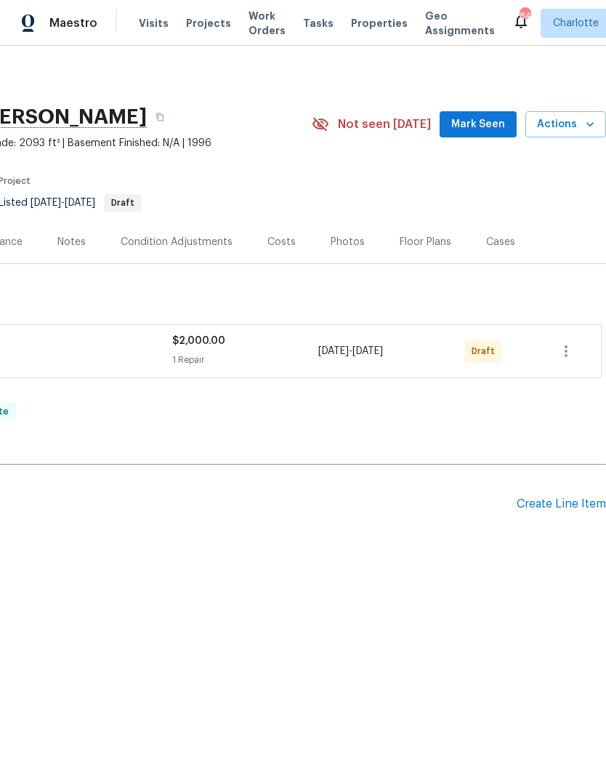
scroll to position [0, 215]
click at [569, 355] on icon "button" at bounding box center [566, 350] width 17 height 17
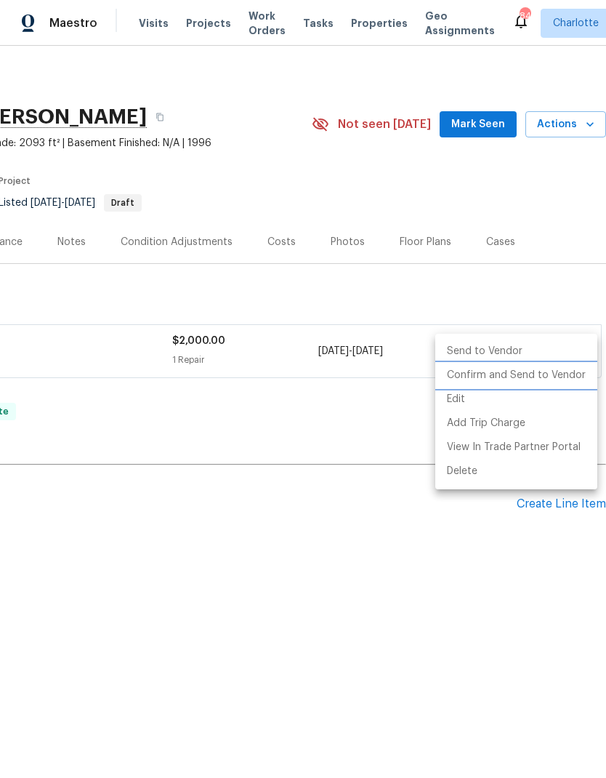
click at [537, 383] on li "Confirm and Send to Vendor" at bounding box center [516, 375] width 162 height 24
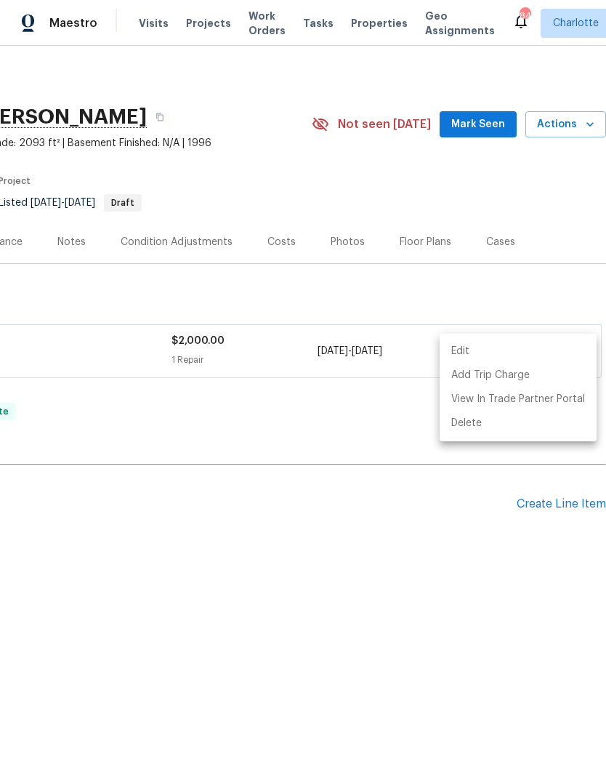
click at [438, 680] on div at bounding box center [303, 389] width 606 height 778
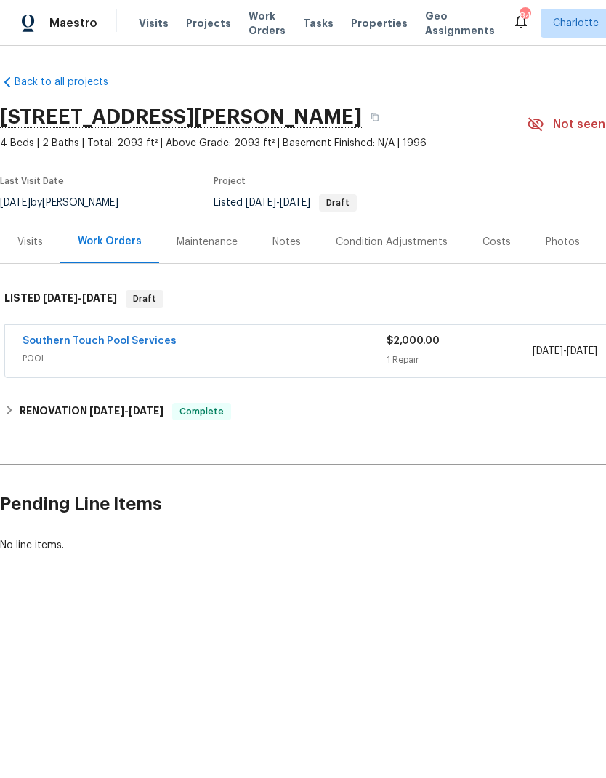
scroll to position [0, 0]
click at [130, 344] on link "Southern Touch Pool Services" at bounding box center [100, 341] width 154 height 10
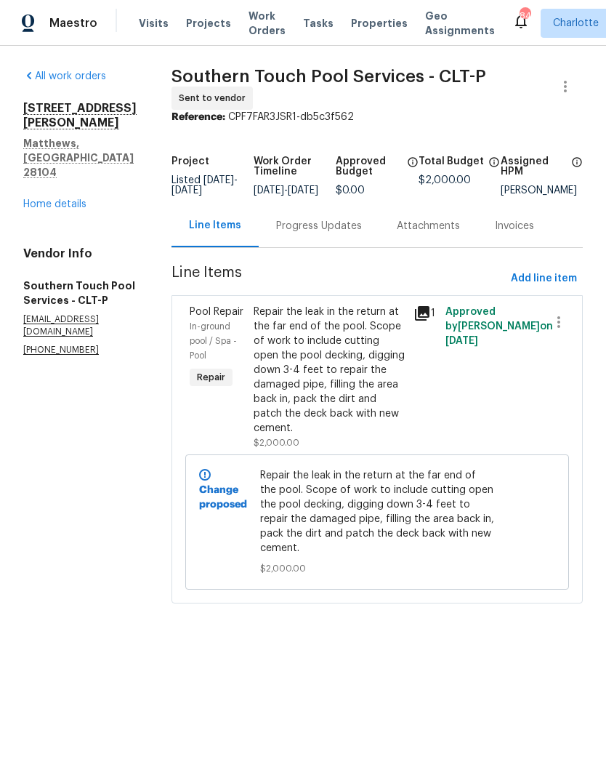
click at [350, 233] on div "Progress Updates" at bounding box center [319, 226] width 86 height 15
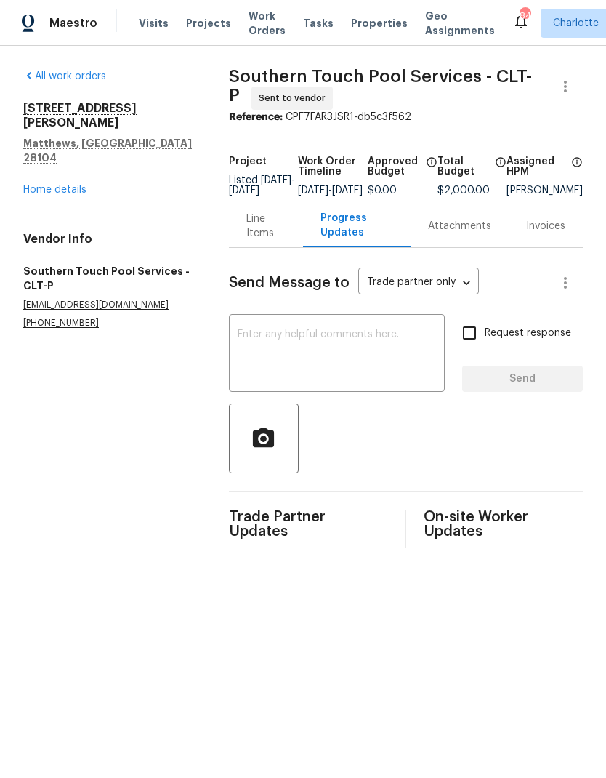
click at [317, 374] on textarea at bounding box center [337, 354] width 198 height 51
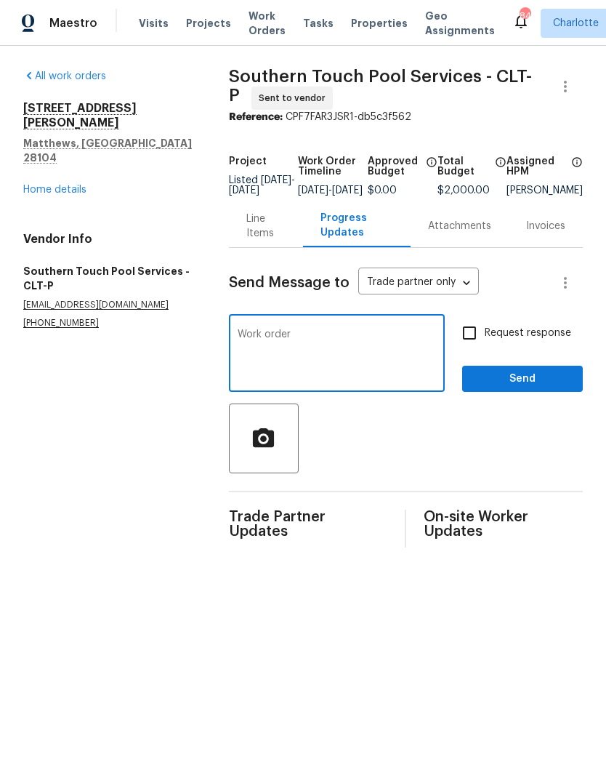
type textarea "Work"
type textarea "Work order submitted and ready to start."
click at [484, 339] on input "Request response" at bounding box center [469, 333] width 31 height 31
checkbox input "true"
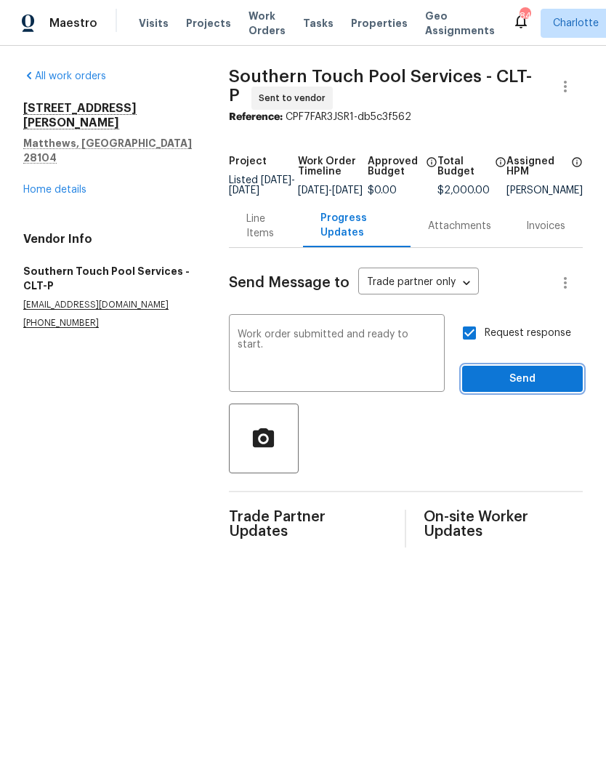
click at [565, 377] on button "Send" at bounding box center [522, 379] width 121 height 27
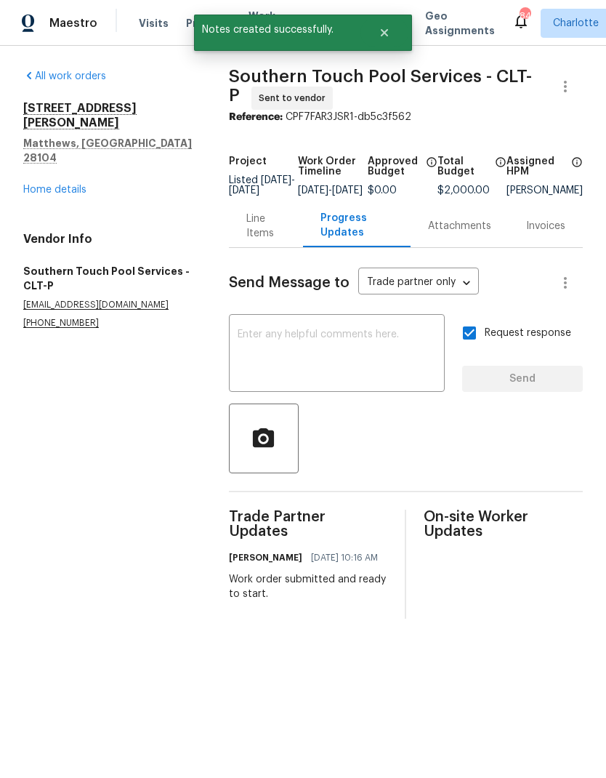
click at [46, 177] on div "All work orders [STREET_ADDRESS][PERSON_NAME][PERSON_NAME] Home details Vendor …" at bounding box center [108, 199] width 171 height 260
click at [39, 185] on link "Home details" at bounding box center [54, 190] width 63 height 10
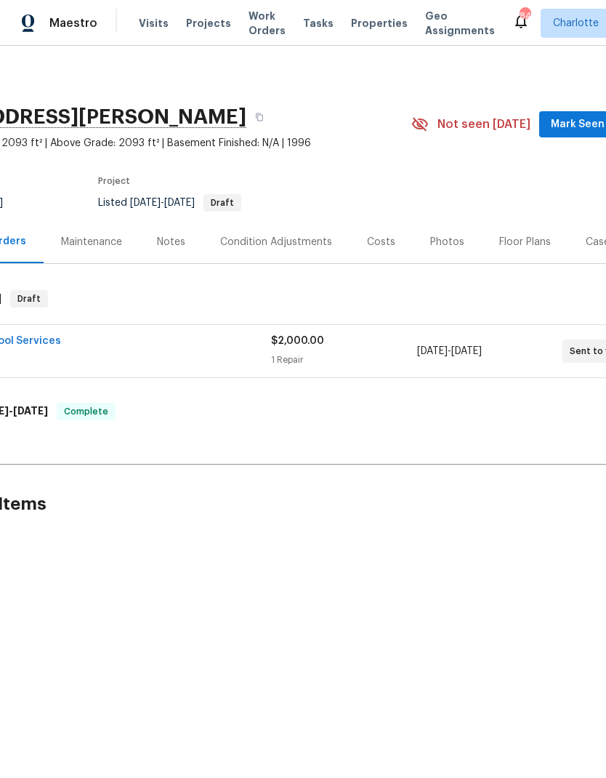
scroll to position [0, -36]
